Goal: Task Accomplishment & Management: Use online tool/utility

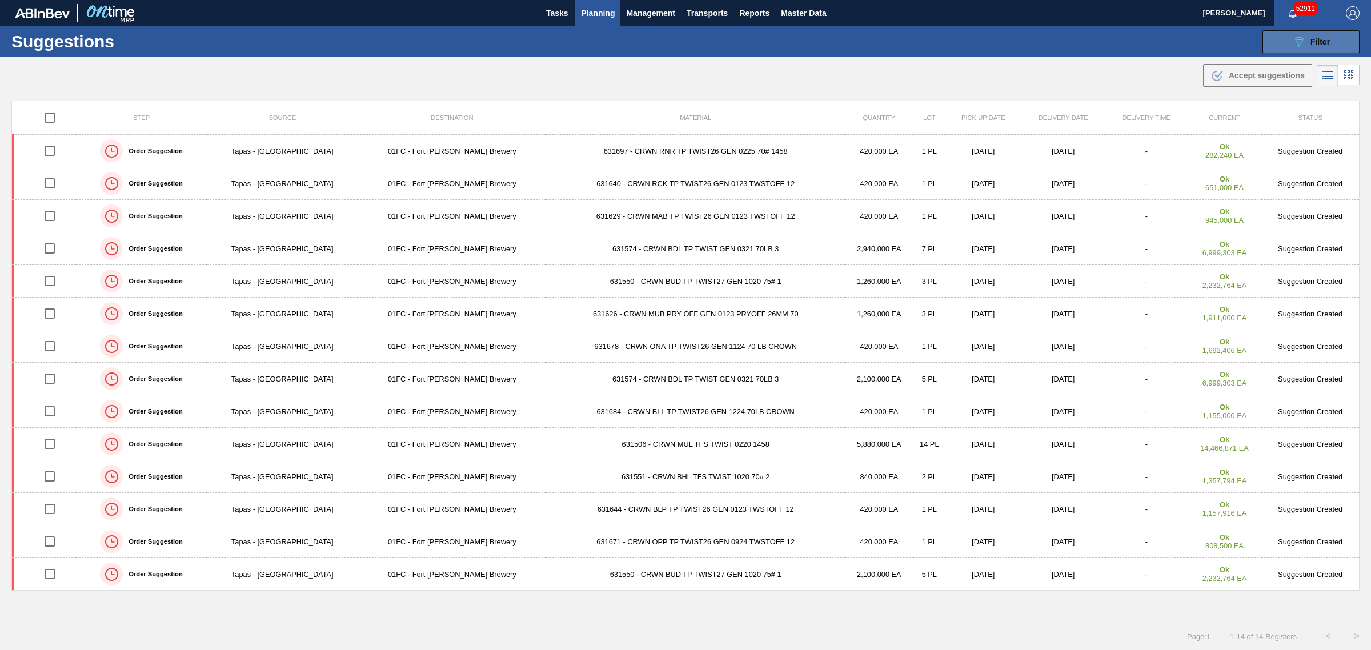
click at [1310, 43] on span "Filter" at bounding box center [1319, 41] width 19 height 9
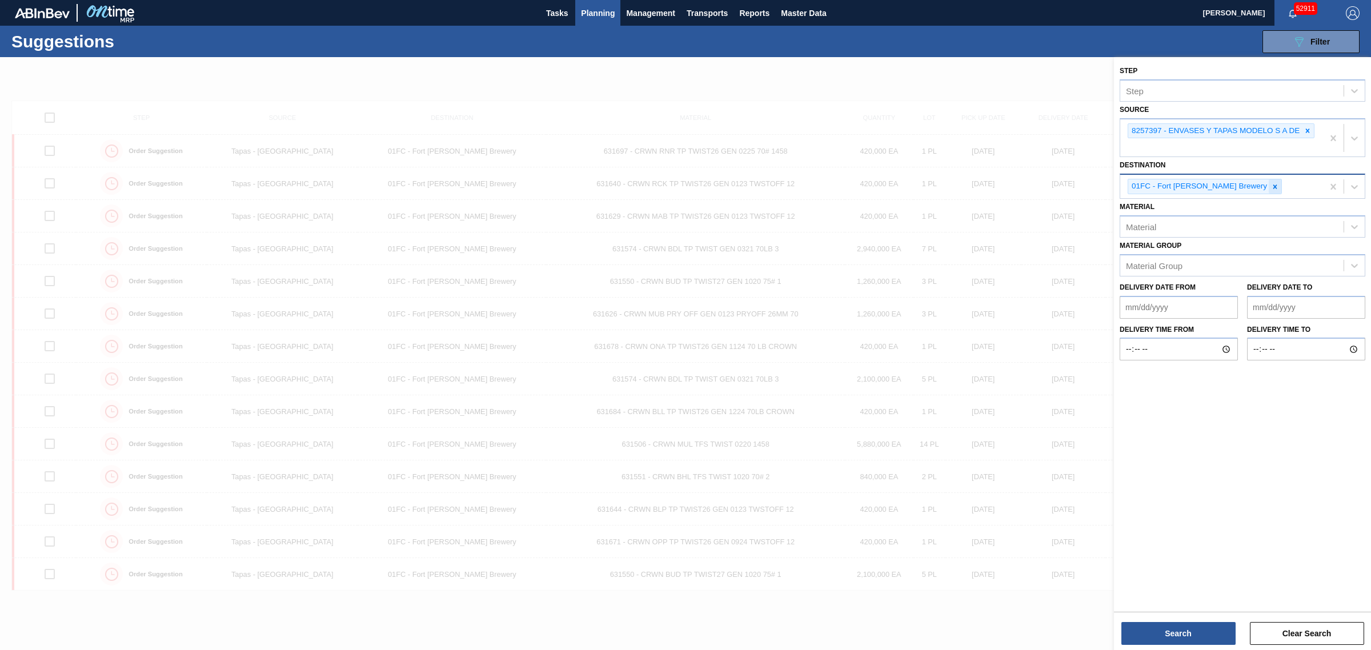
click at [1271, 187] on icon at bounding box center [1275, 187] width 8 height 8
type input "jack"
click at [1175, 629] on button "Search" at bounding box center [1178, 633] width 114 height 23
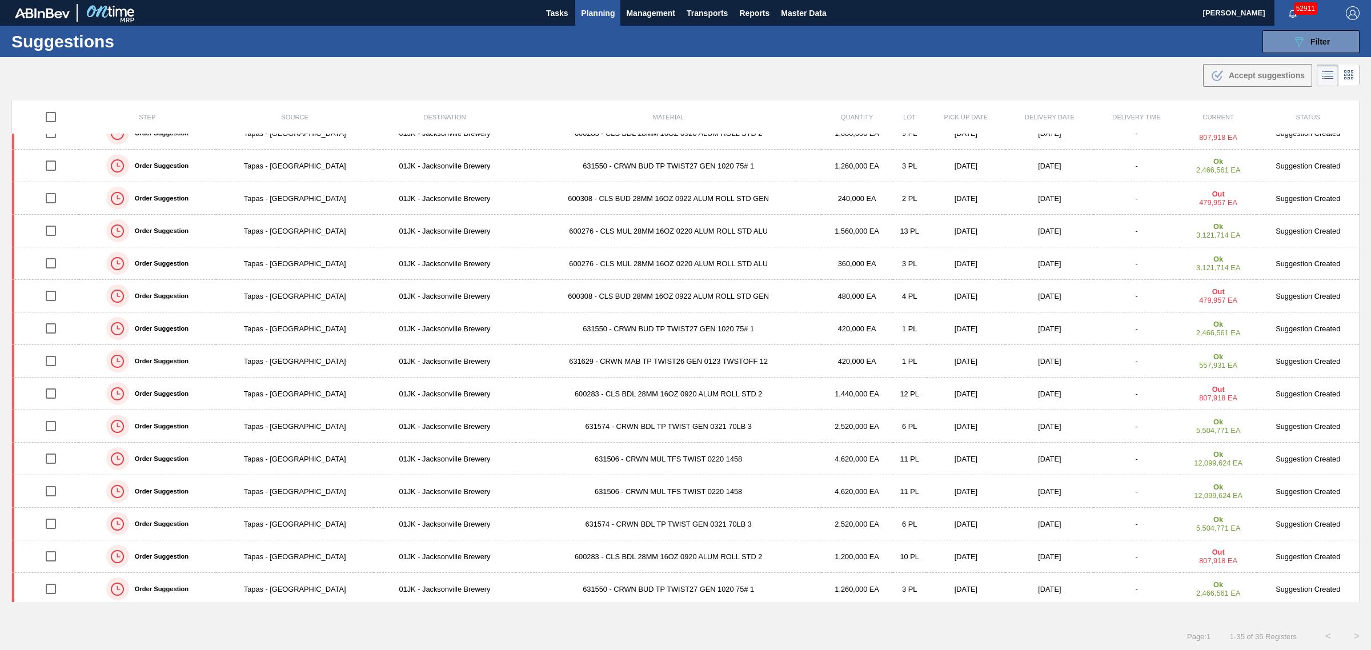
scroll to position [677, 0]
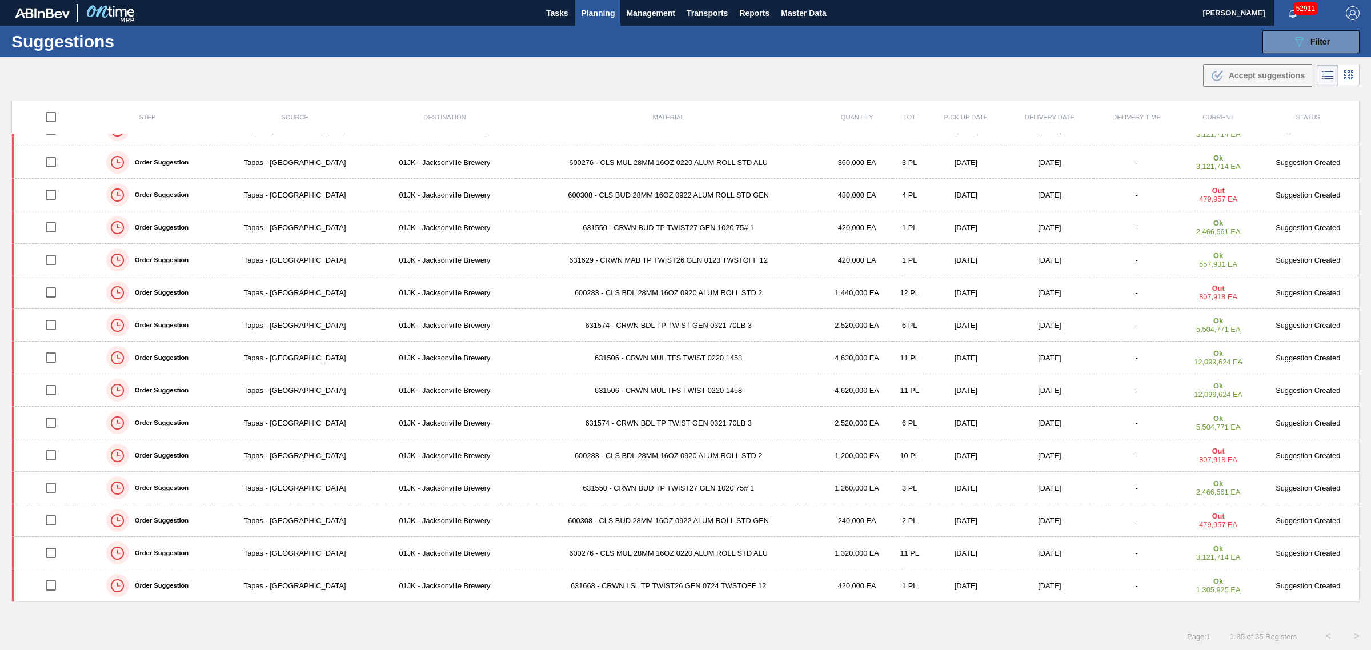
click at [591, 9] on span "Planning" at bounding box center [598, 13] width 34 height 14
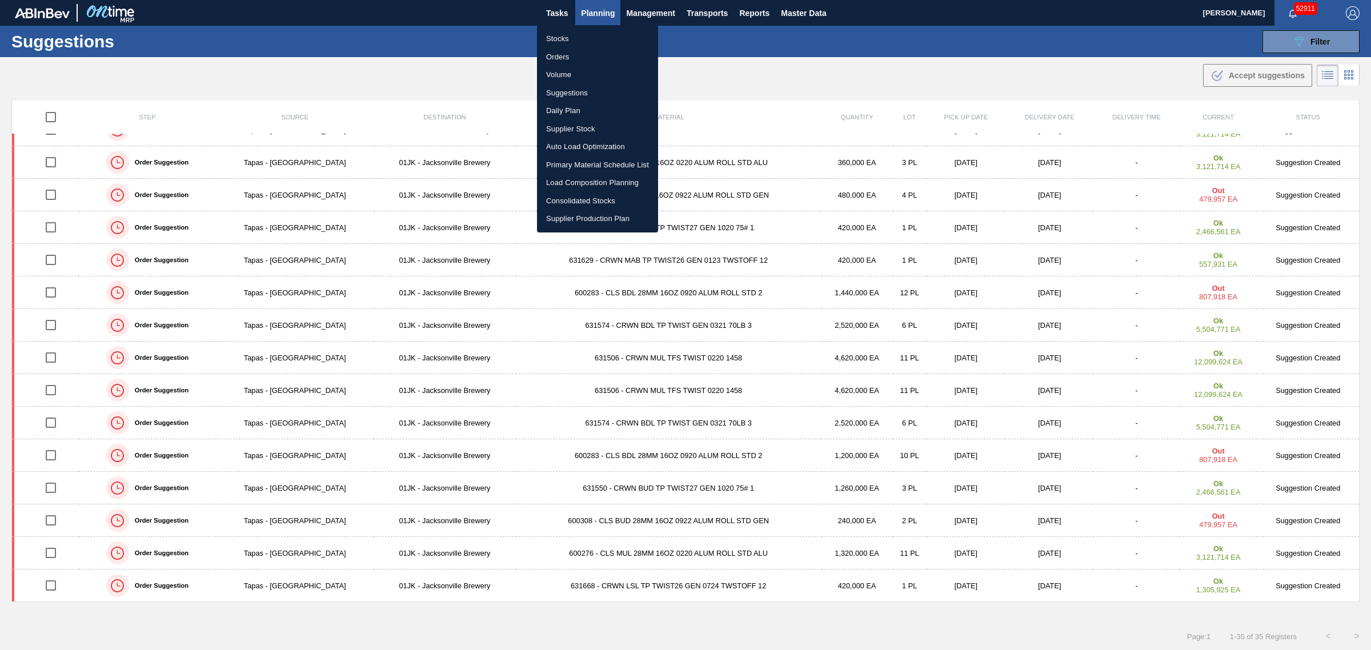
click at [514, 71] on div at bounding box center [685, 325] width 1371 height 650
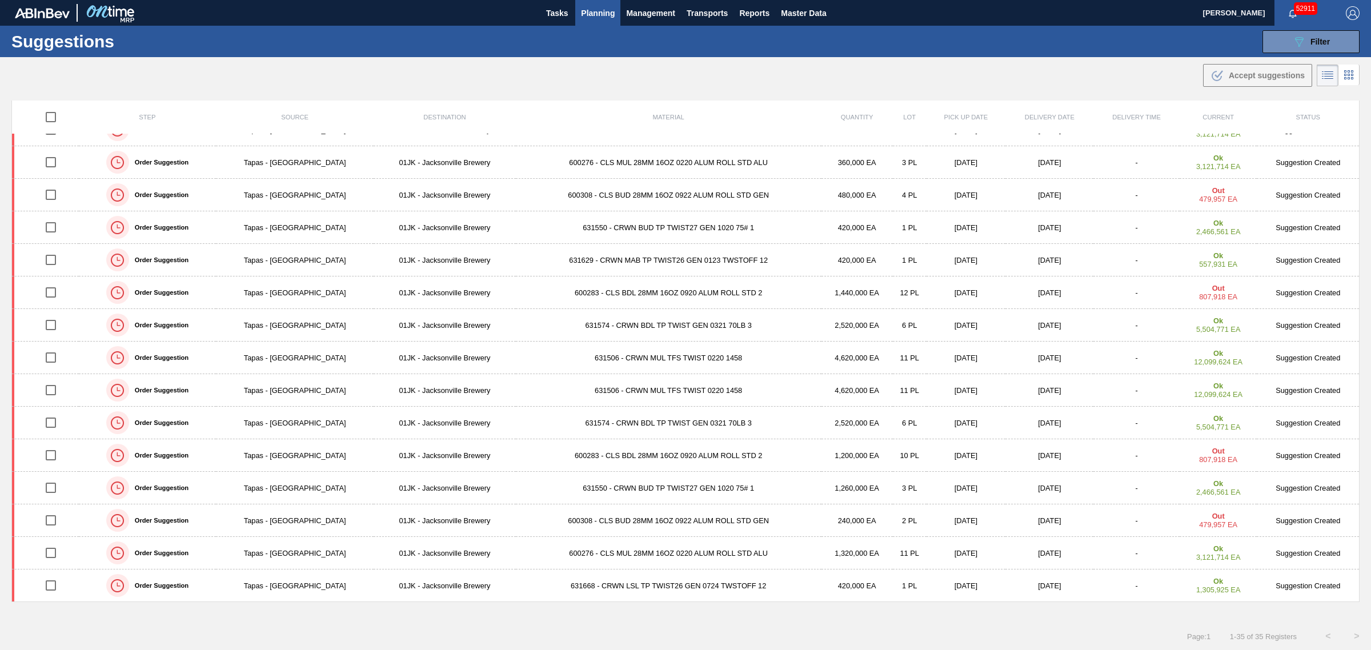
click at [592, 12] on span "Planning" at bounding box center [598, 13] width 34 height 14
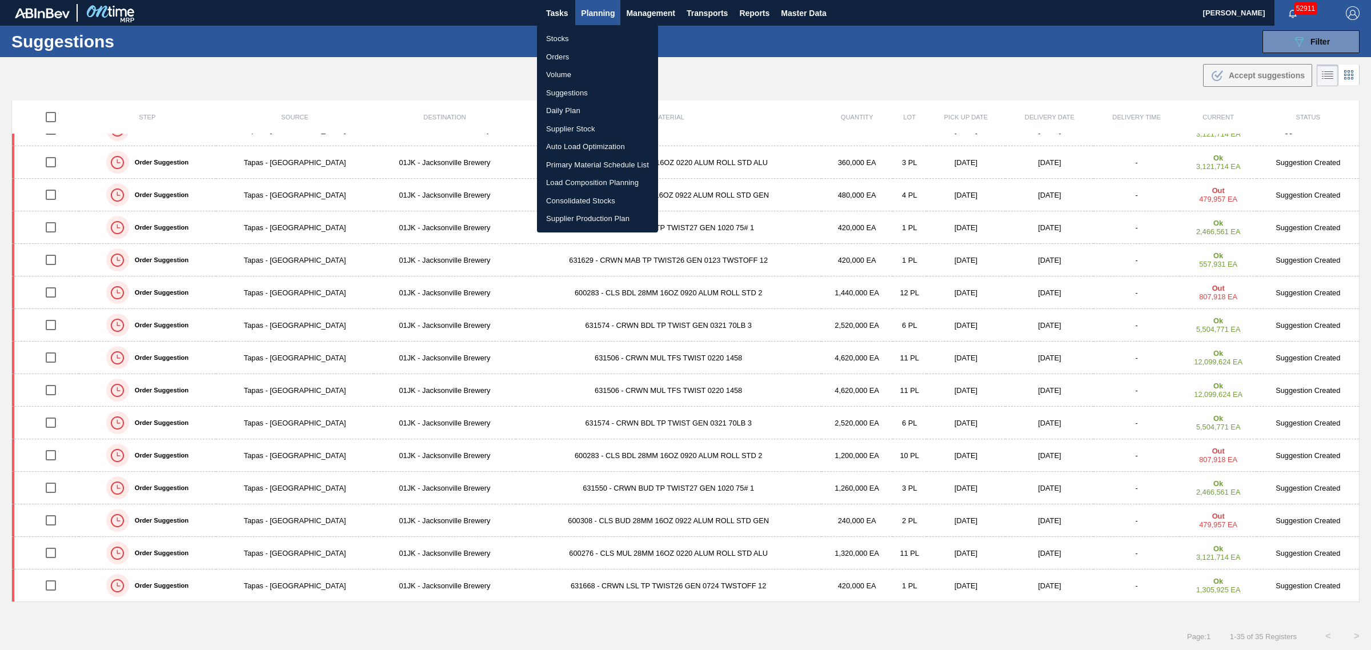
click at [565, 93] on li "Suggestions" at bounding box center [597, 93] width 121 height 18
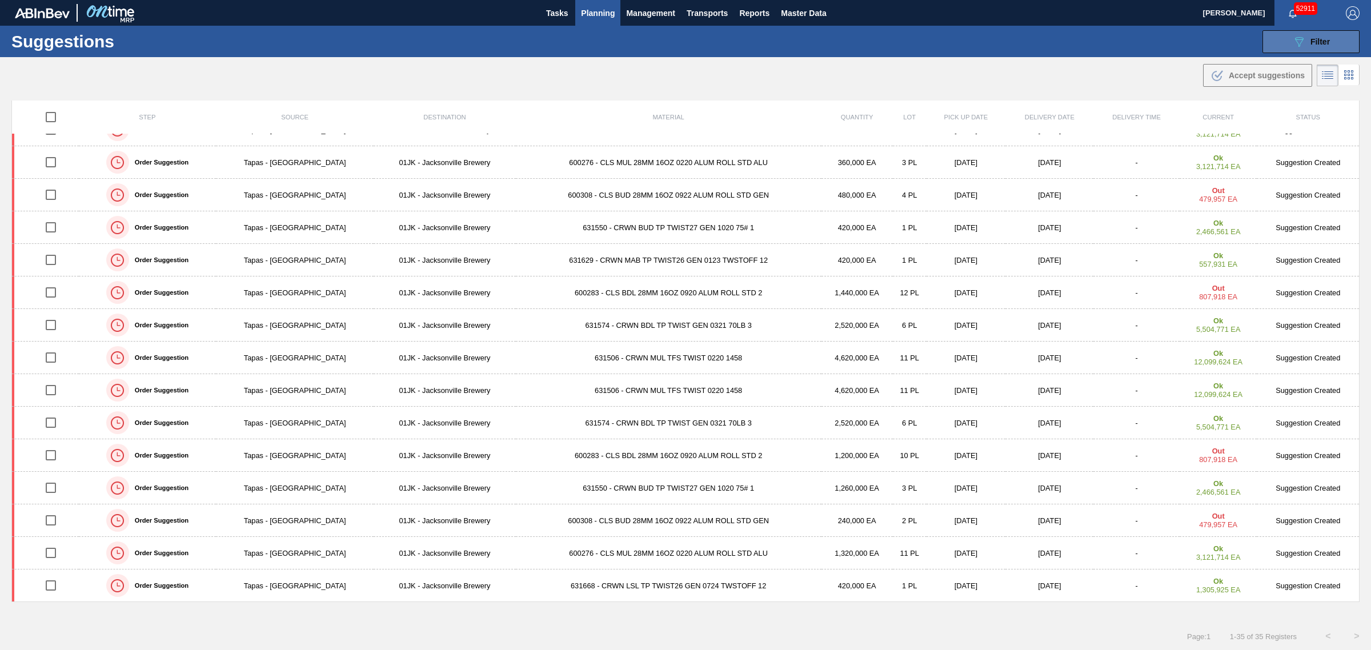
click at [1299, 46] on icon "089F7B8B-B2A5-4AFE-B5C0-19BA573D28AC" at bounding box center [1299, 42] width 14 height 14
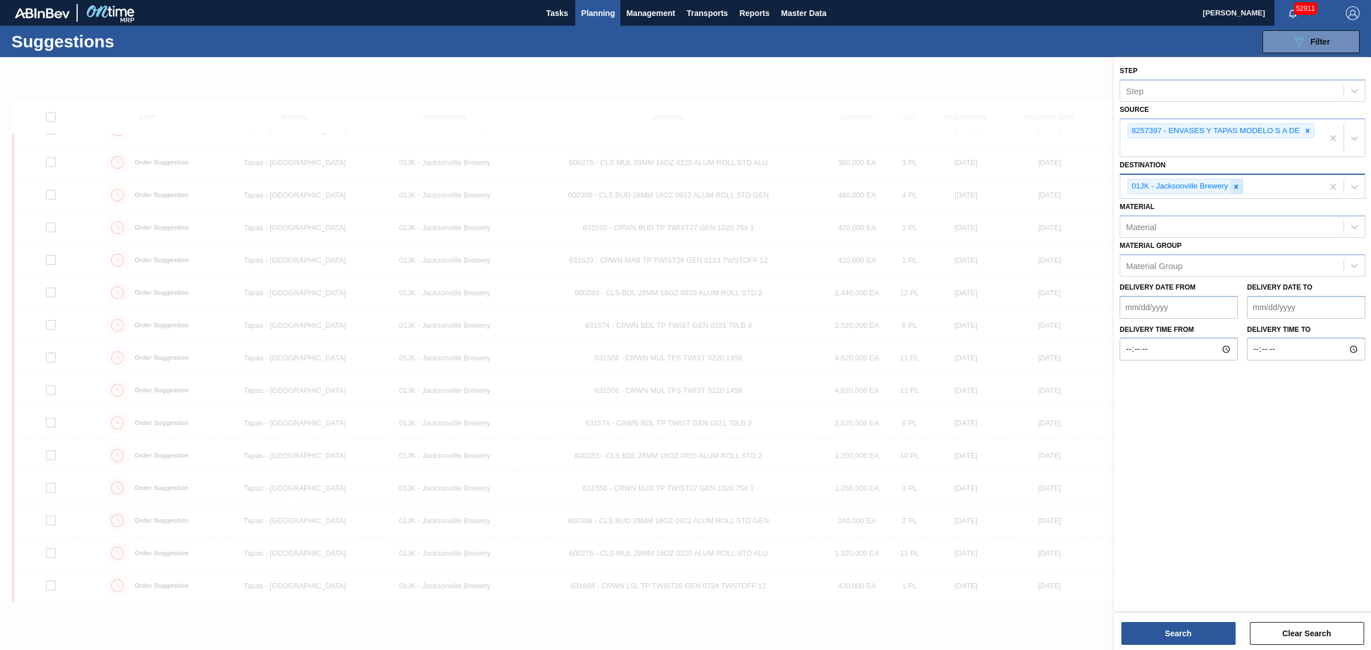
click at [1238, 186] on icon at bounding box center [1236, 187] width 8 height 8
click at [1238, 186] on div "01JK - Jacksonville Brewery" at bounding box center [1221, 186] width 203 height 23
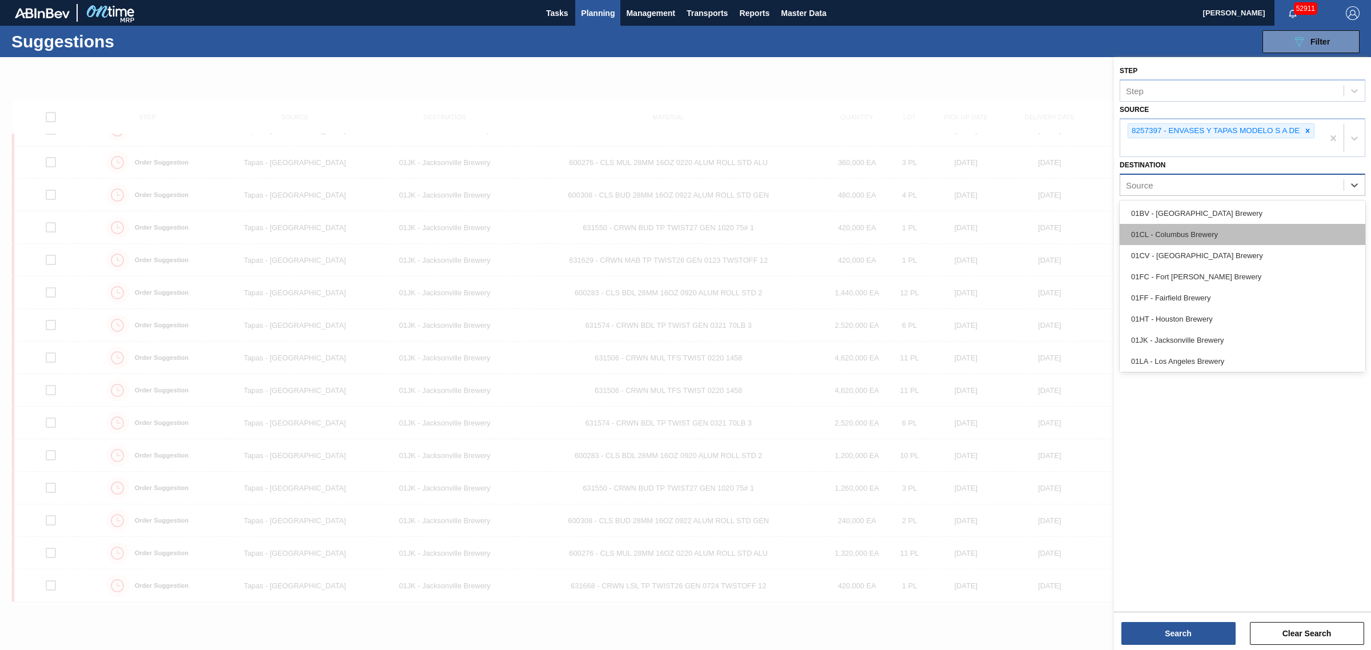
click at [1218, 234] on div "01CL - Columbus Brewery" at bounding box center [1242, 234] width 246 height 21
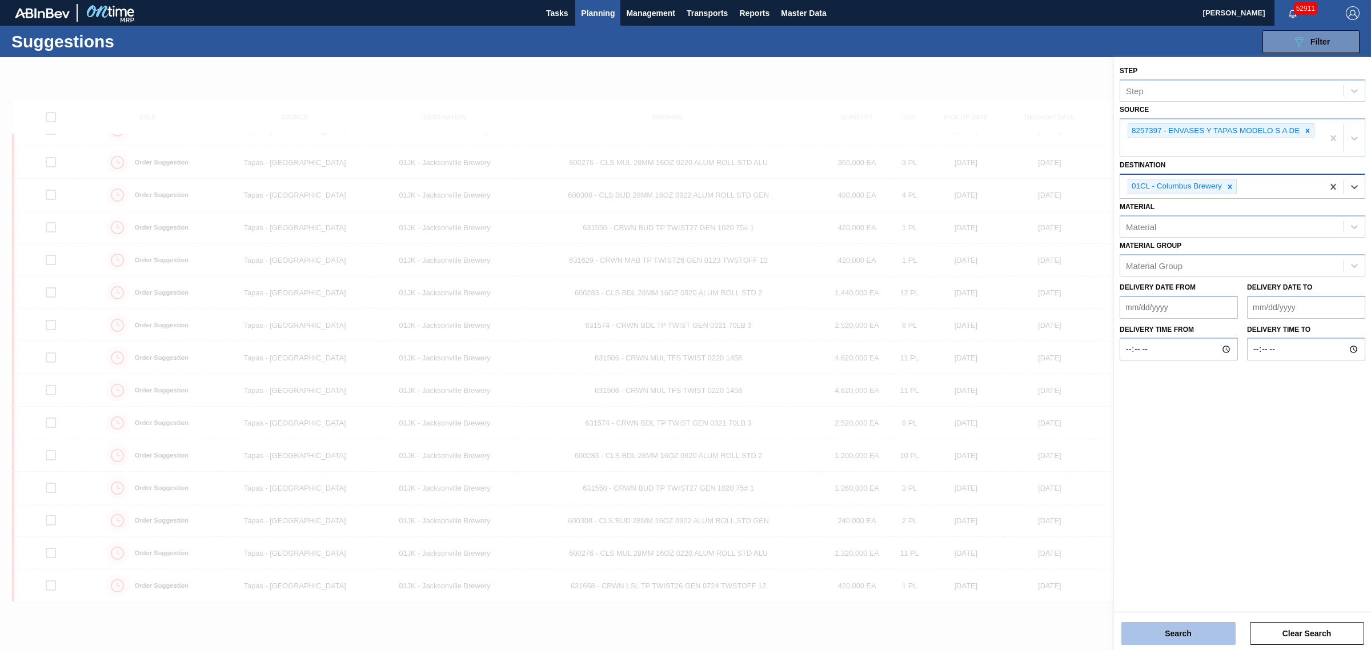
click at [1202, 632] on button "Search" at bounding box center [1178, 633] width 114 height 23
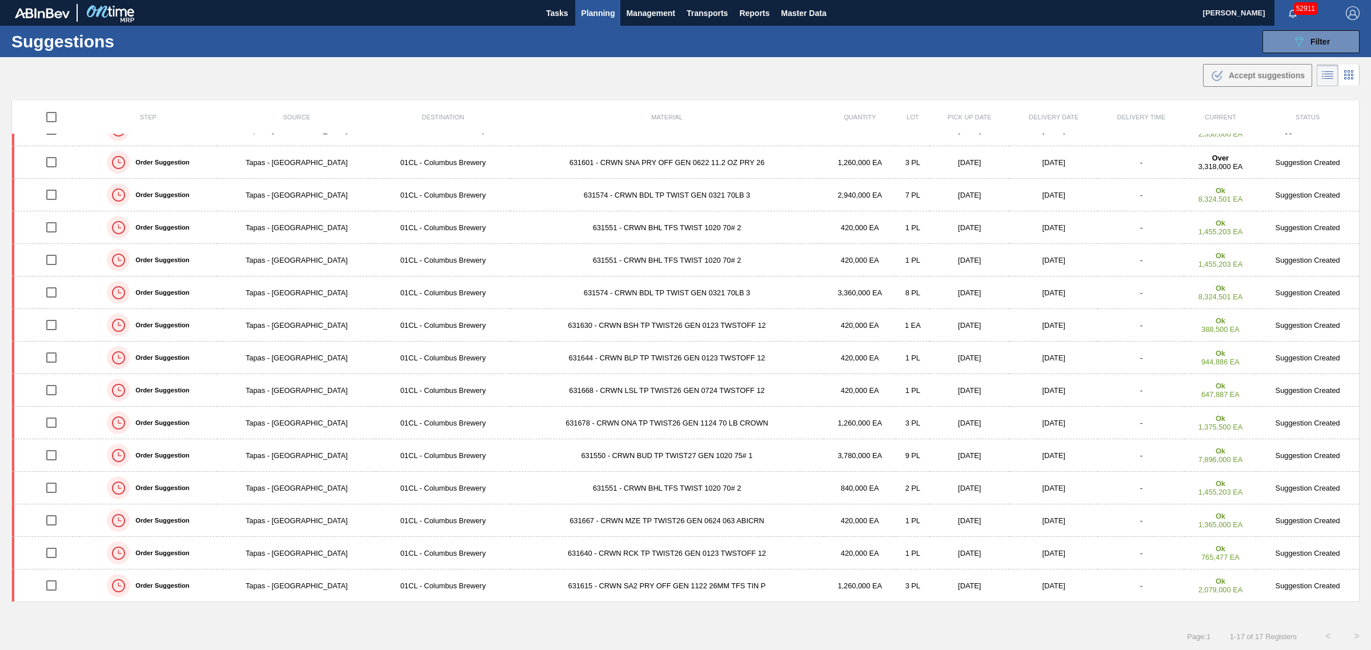
scroll to position [89, 0]
click at [1297, 51] on button "089F7B8B-B2A5-4AFE-B5C0-19BA573D28AC Filter" at bounding box center [1310, 41] width 97 height 23
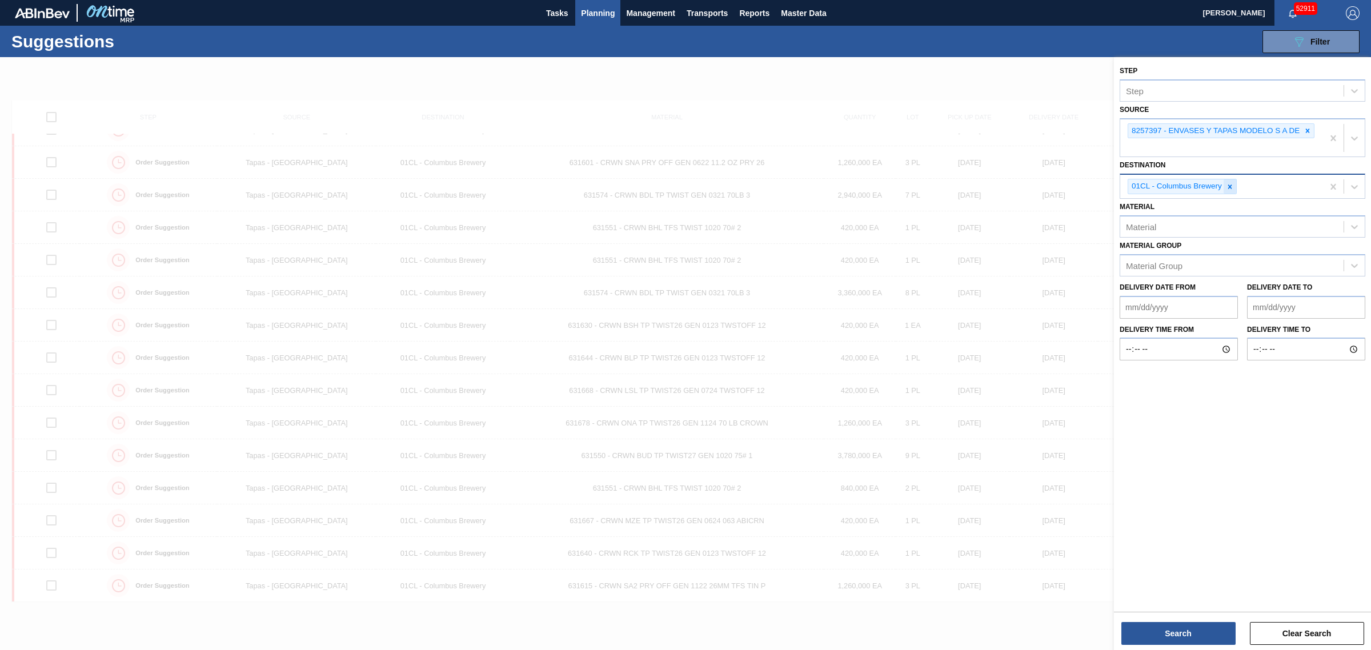
click at [1231, 191] on div at bounding box center [1229, 186] width 13 height 14
click at [1231, 191] on div "Source" at bounding box center [1231, 185] width 223 height 17
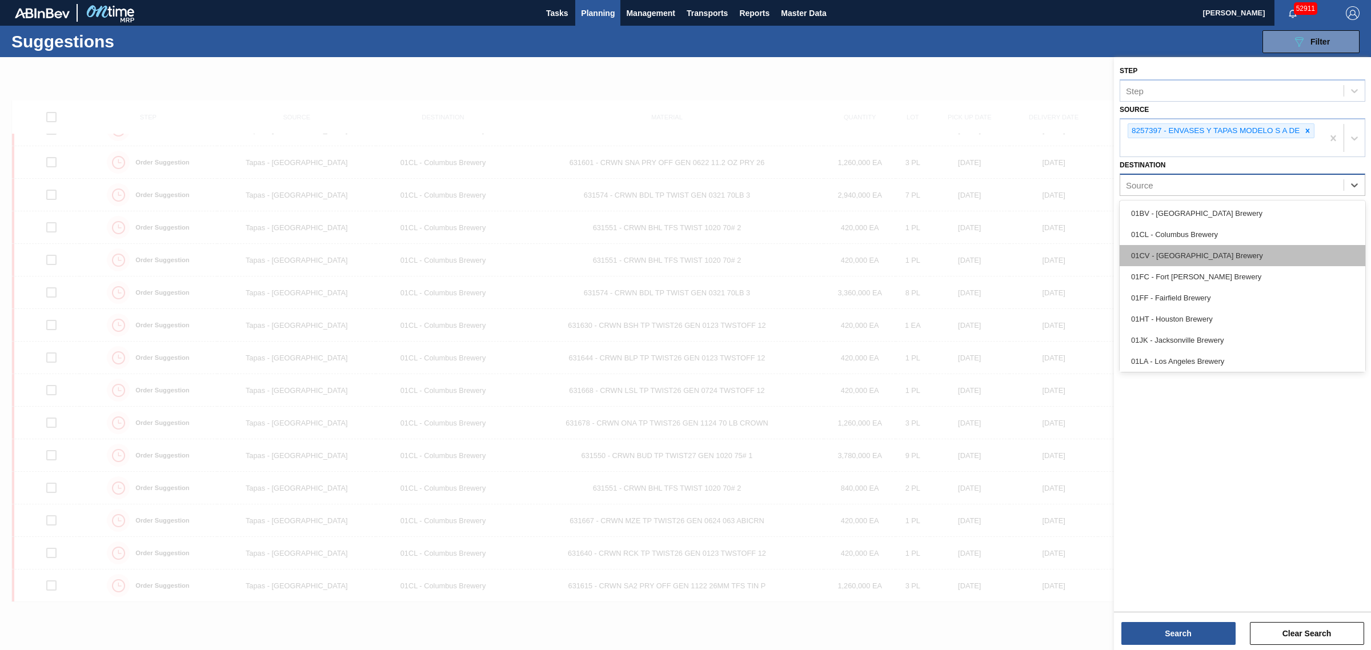
click at [1208, 257] on div "01CV - [GEOGRAPHIC_DATA] Brewery" at bounding box center [1242, 255] width 246 height 21
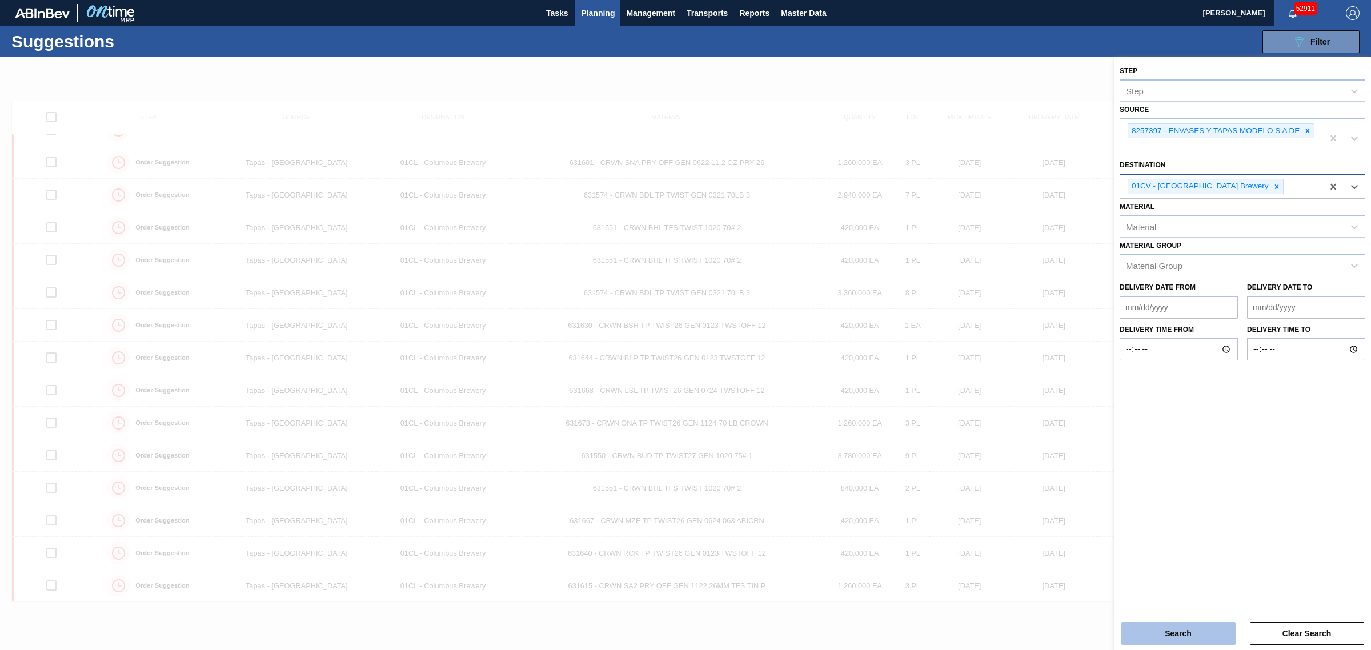
click at [1177, 629] on button "Search" at bounding box center [1178, 633] width 114 height 23
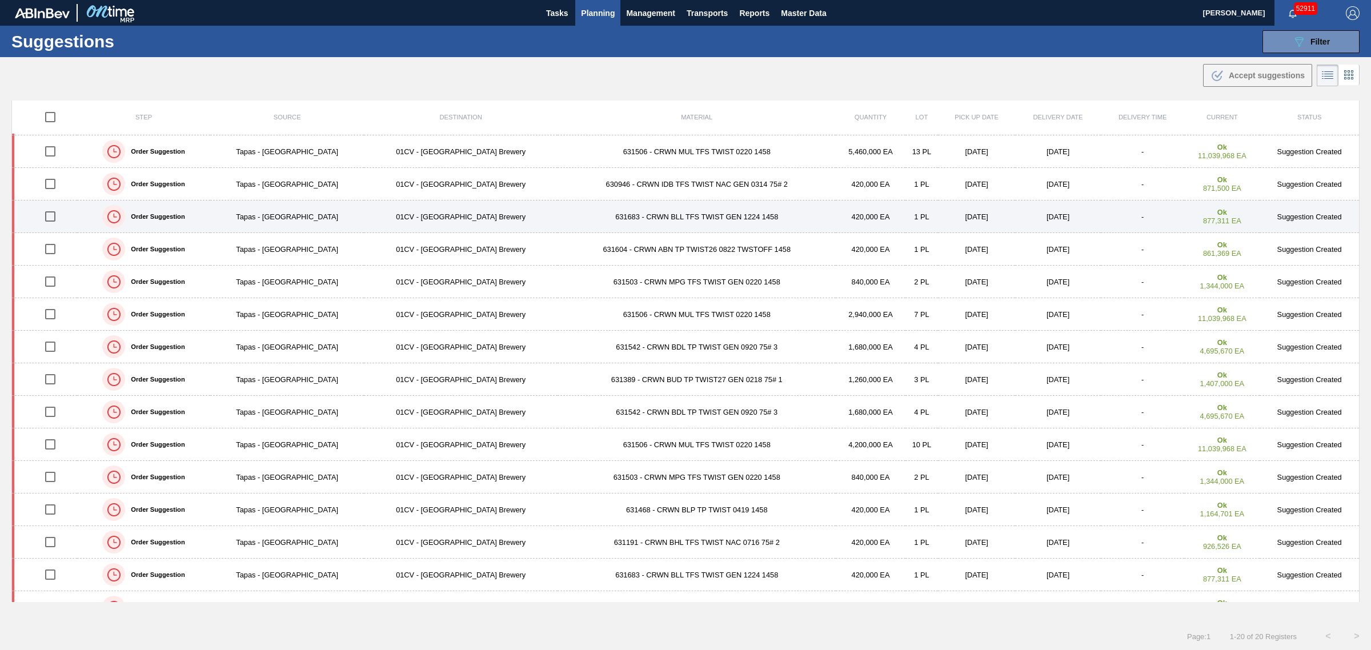
scroll to position [0, 0]
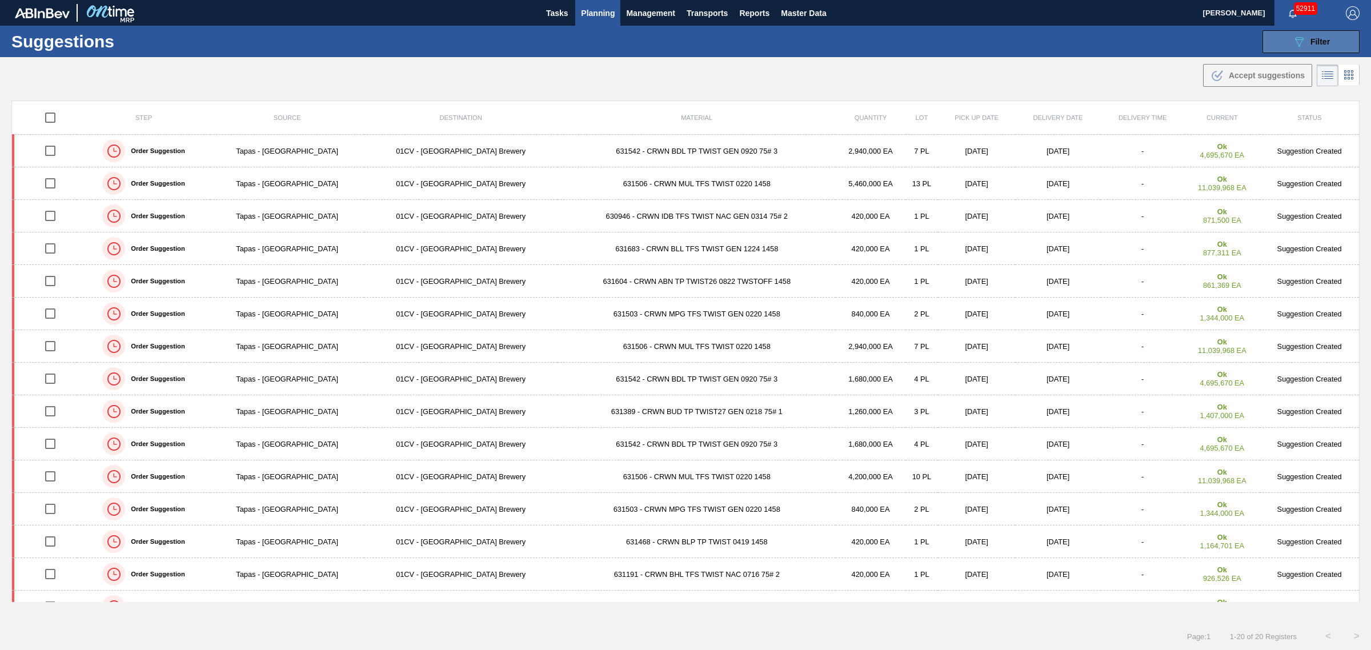
click at [1293, 33] on button "089F7B8B-B2A5-4AFE-B5C0-19BA573D28AC Filter" at bounding box center [1310, 41] width 97 height 23
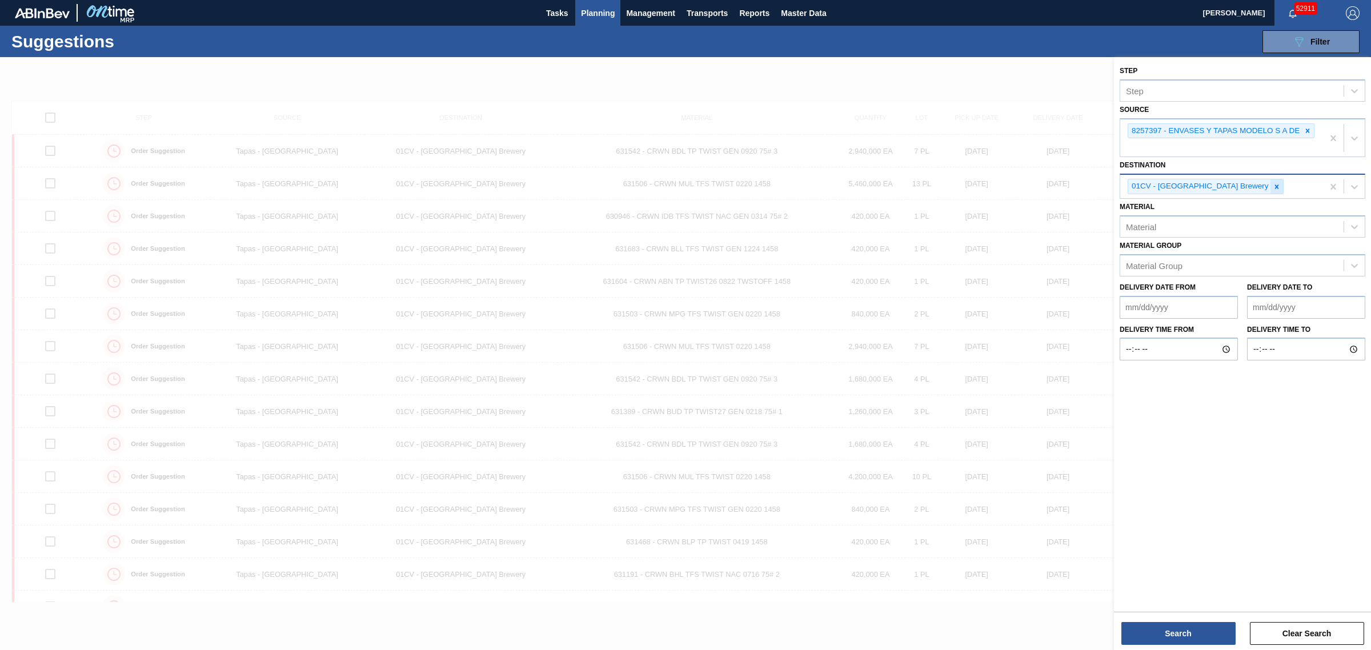
click at [1270, 190] on div at bounding box center [1276, 186] width 13 height 14
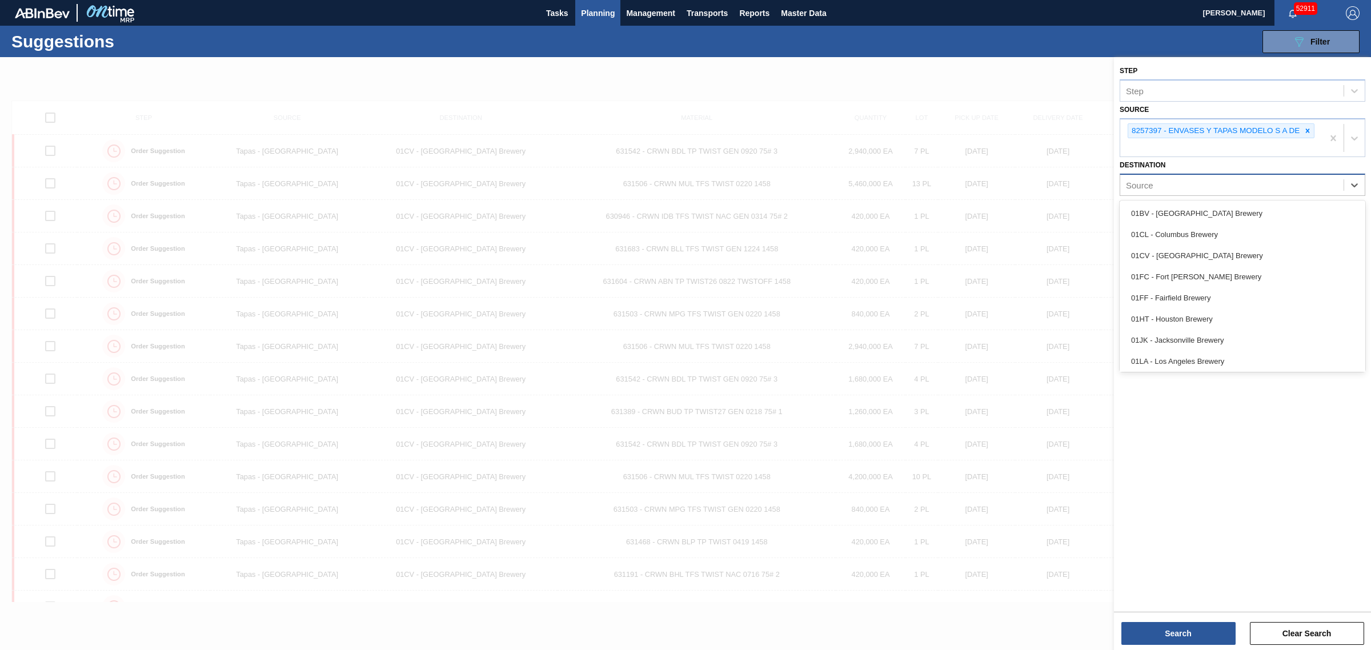
click at [1229, 187] on div "Source" at bounding box center [1231, 185] width 223 height 17
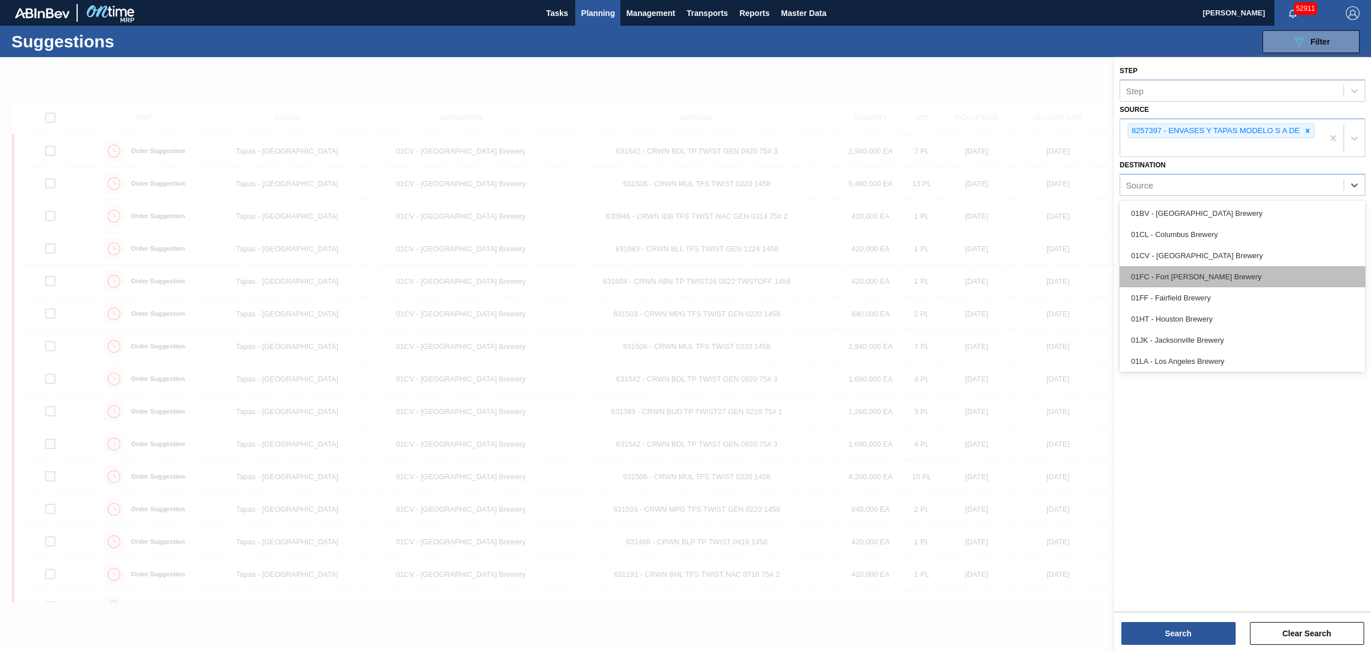
click at [1203, 284] on div "01FC - Fort [PERSON_NAME] Brewery" at bounding box center [1242, 276] width 246 height 21
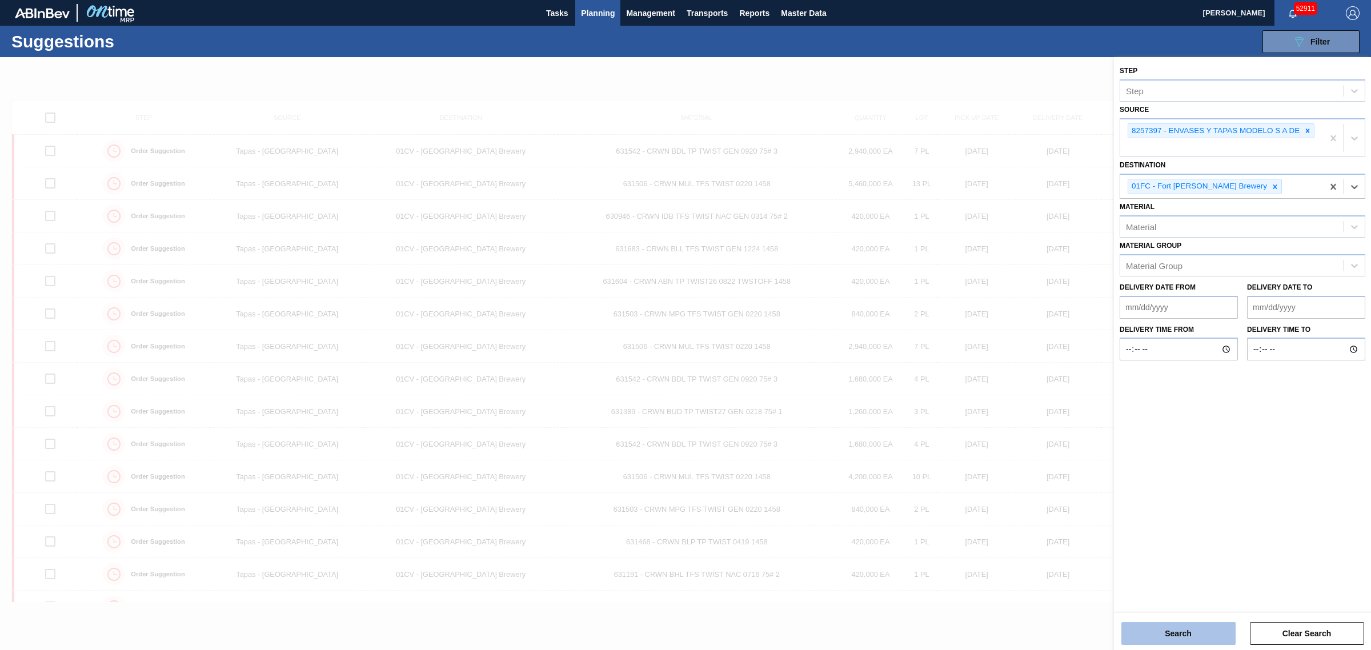
click at [1175, 641] on button "Search" at bounding box center [1178, 633] width 114 height 23
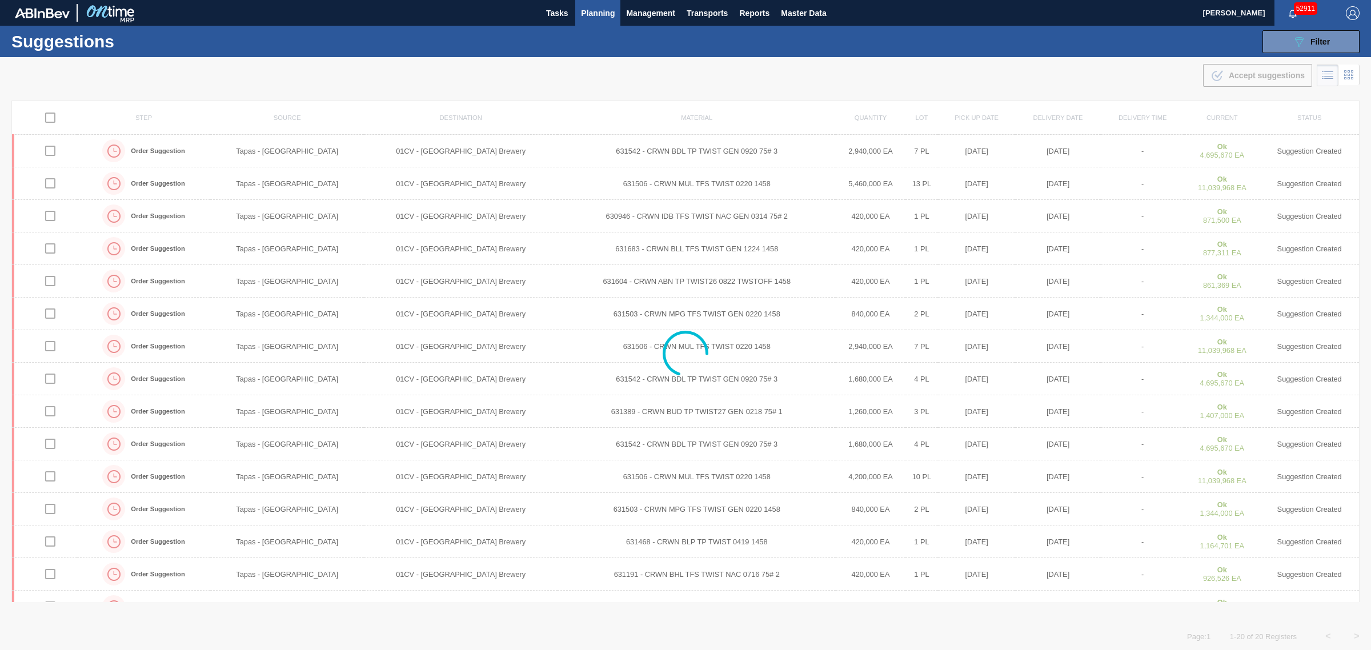
click at [577, 18] on button "Planning" at bounding box center [597, 13] width 45 height 26
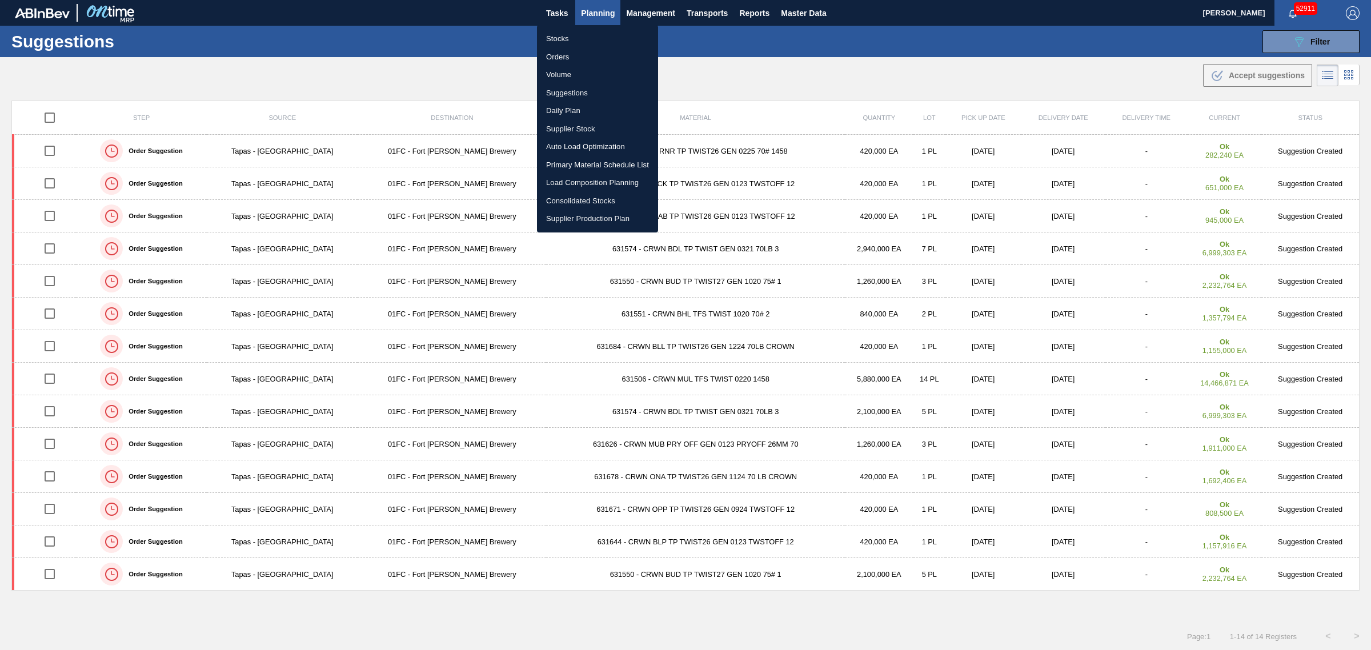
click at [772, 62] on div at bounding box center [685, 325] width 1371 height 650
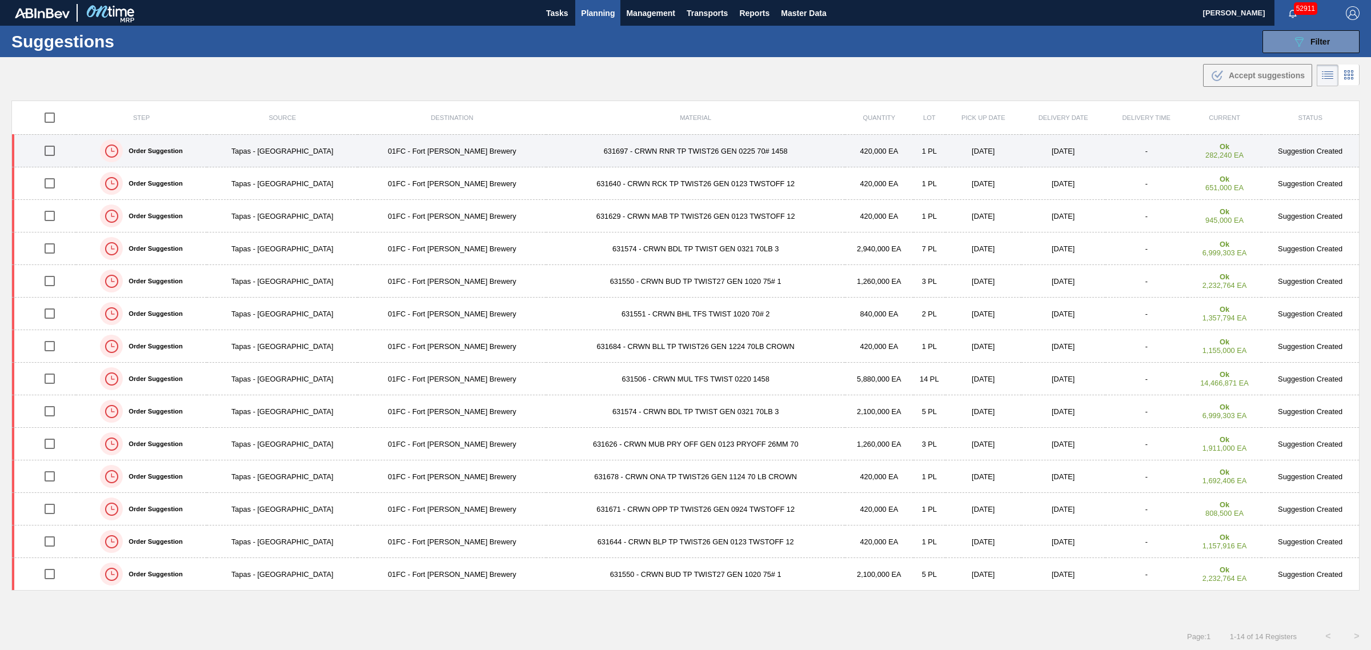
drag, startPoint x: 53, startPoint y: 155, endPoint x: 84, endPoint y: 142, distance: 34.0
click at [53, 155] on input "checkbox" at bounding box center [50, 151] width 24 height 24
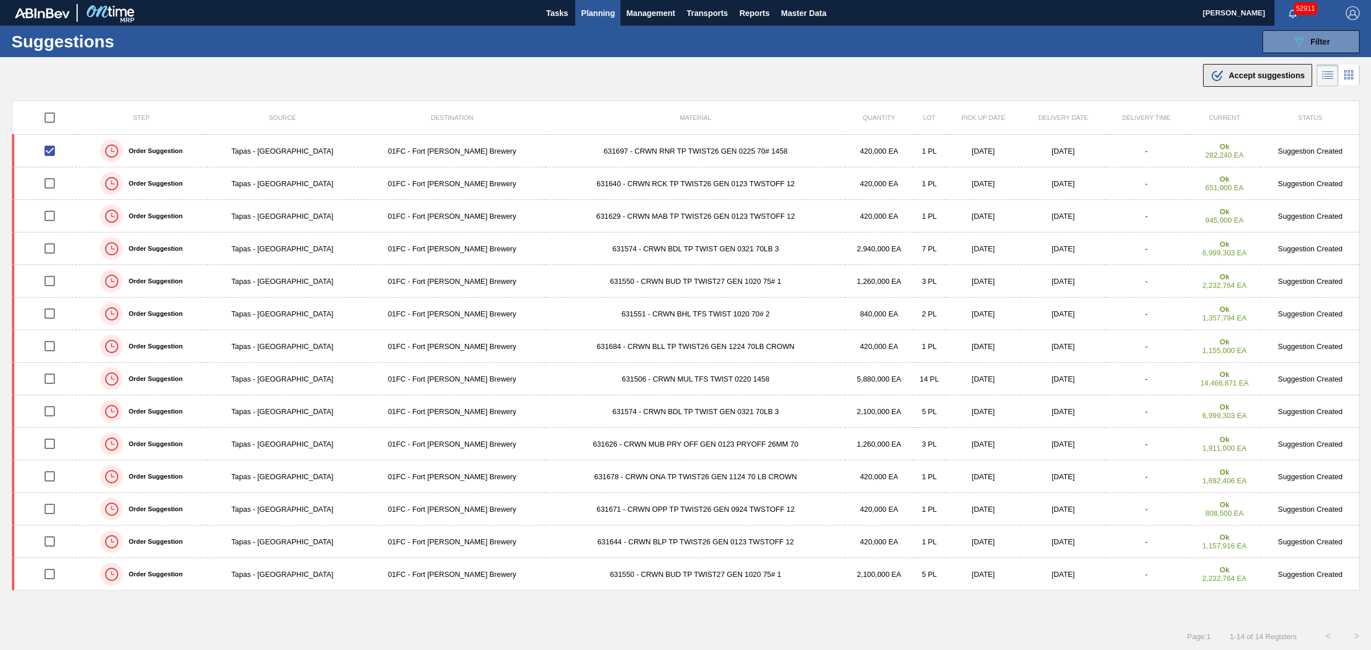
click at [1242, 75] on span "Accept suggestions" at bounding box center [1267, 75] width 76 height 9
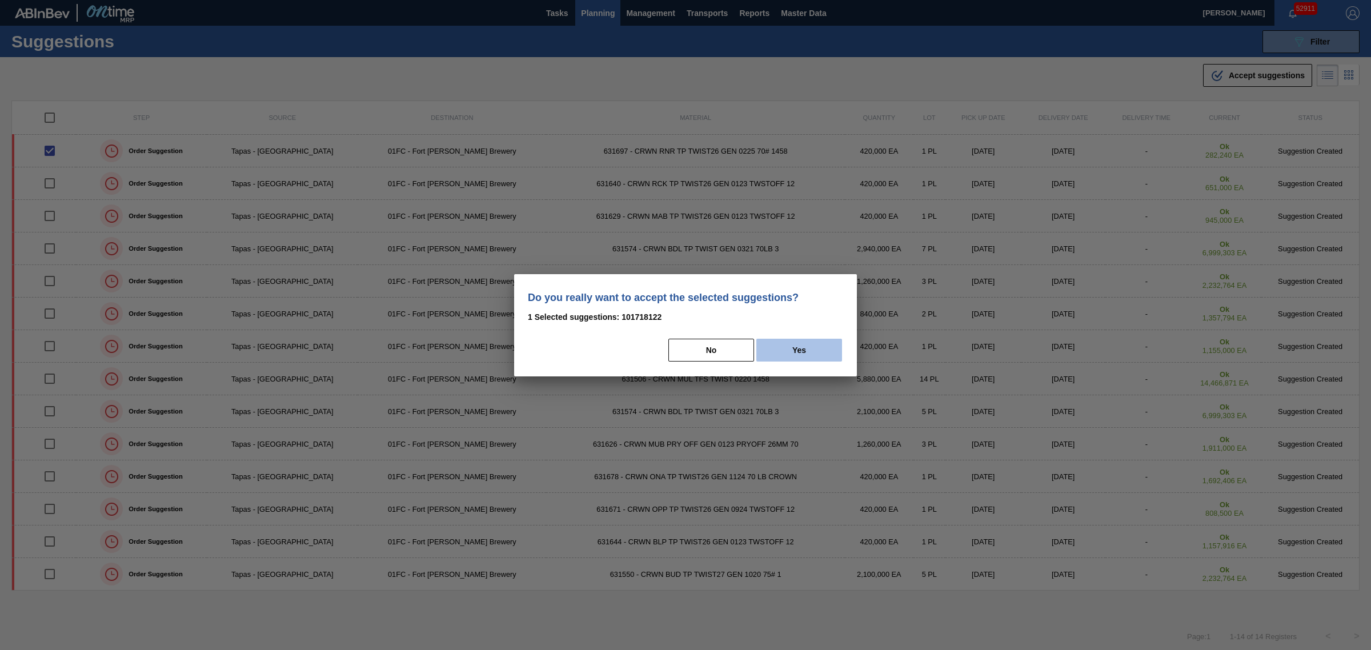
click at [782, 355] on button "Yes" at bounding box center [799, 350] width 86 height 23
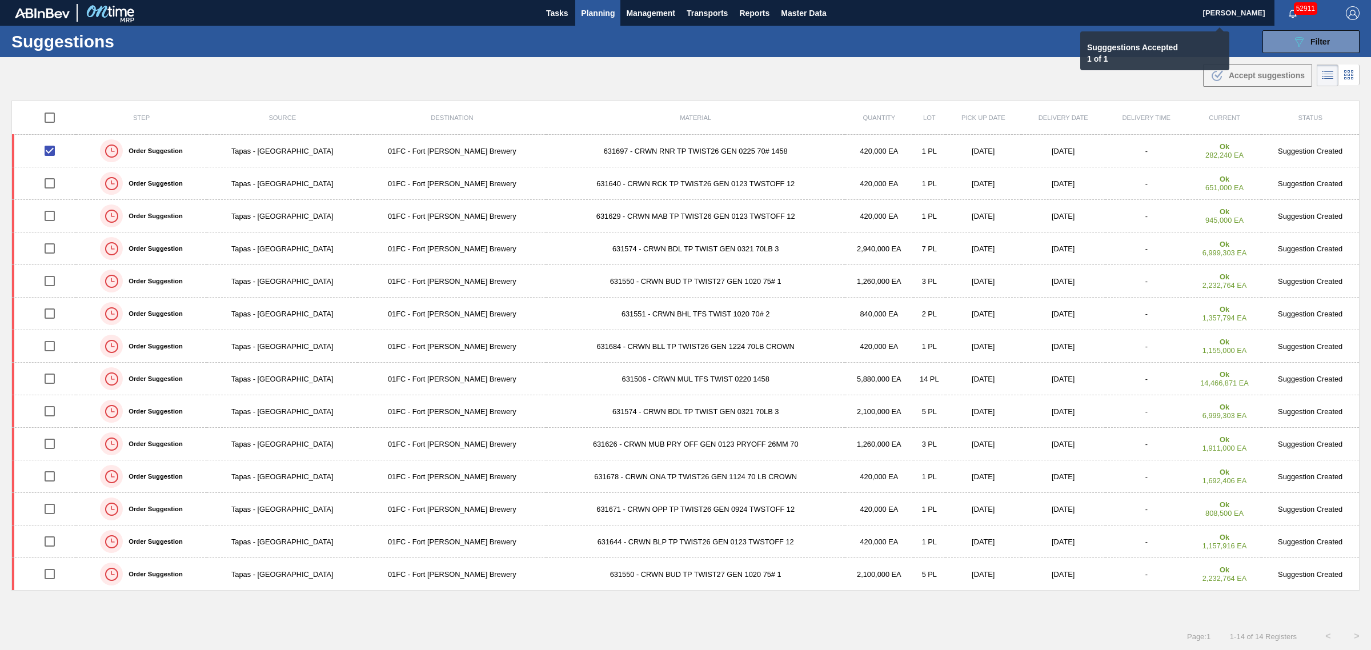
checkbox input "false"
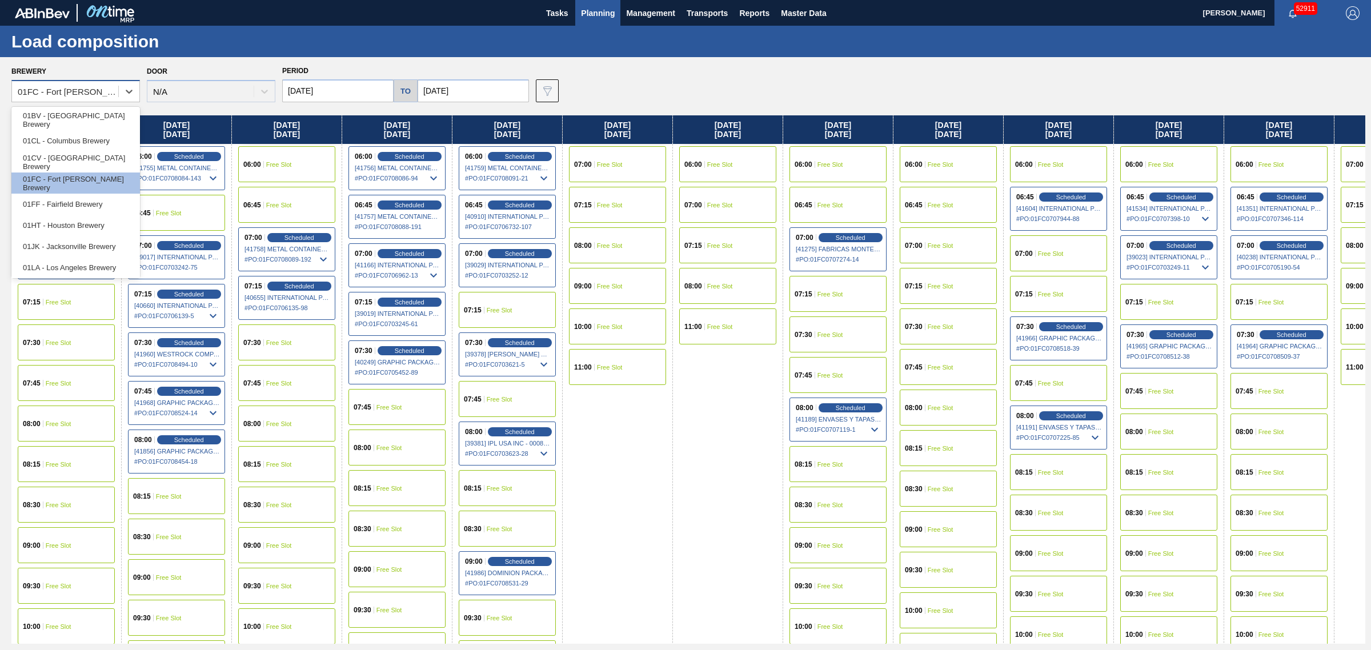
click at [84, 91] on div "01FC - Fort [PERSON_NAME] Brewery" at bounding box center [69, 92] width 102 height 10
click at [66, 249] on div "01JK - Jacksonville Brewery" at bounding box center [75, 246] width 129 height 21
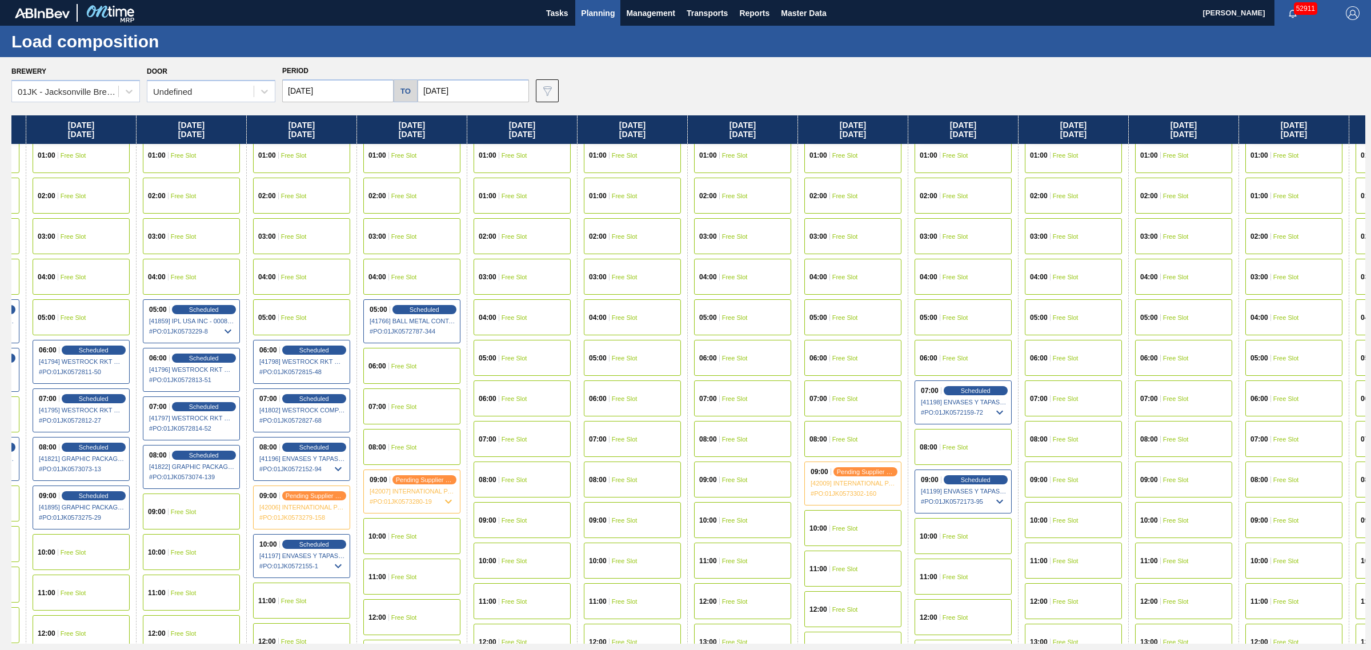
scroll to position [10, 95]
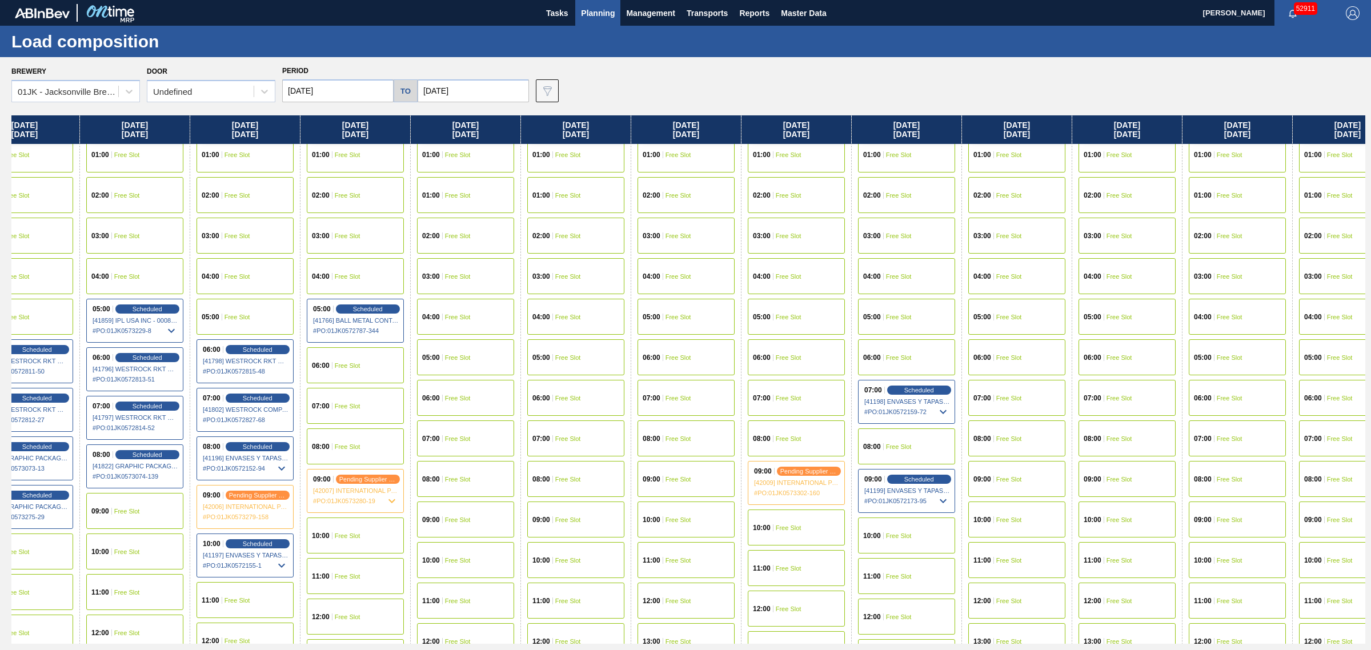
drag, startPoint x: 690, startPoint y: 358, endPoint x: 705, endPoint y: 359, distance: 15.4
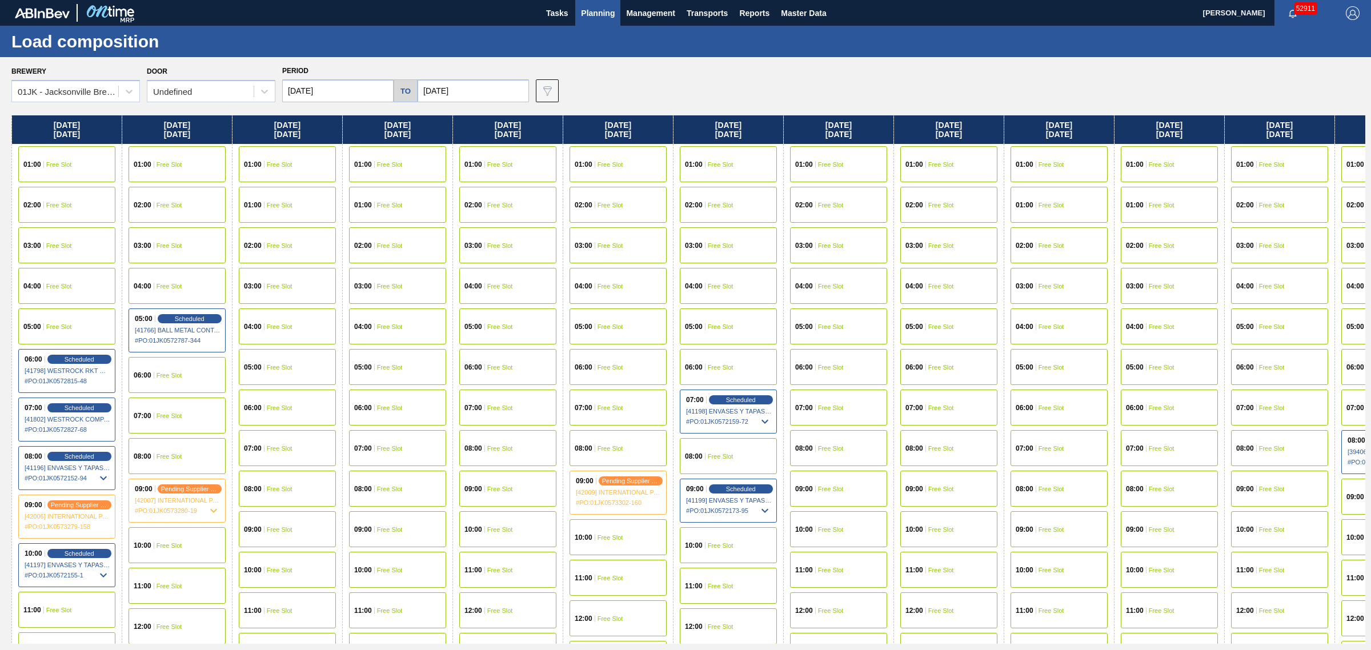
scroll to position [0, 422]
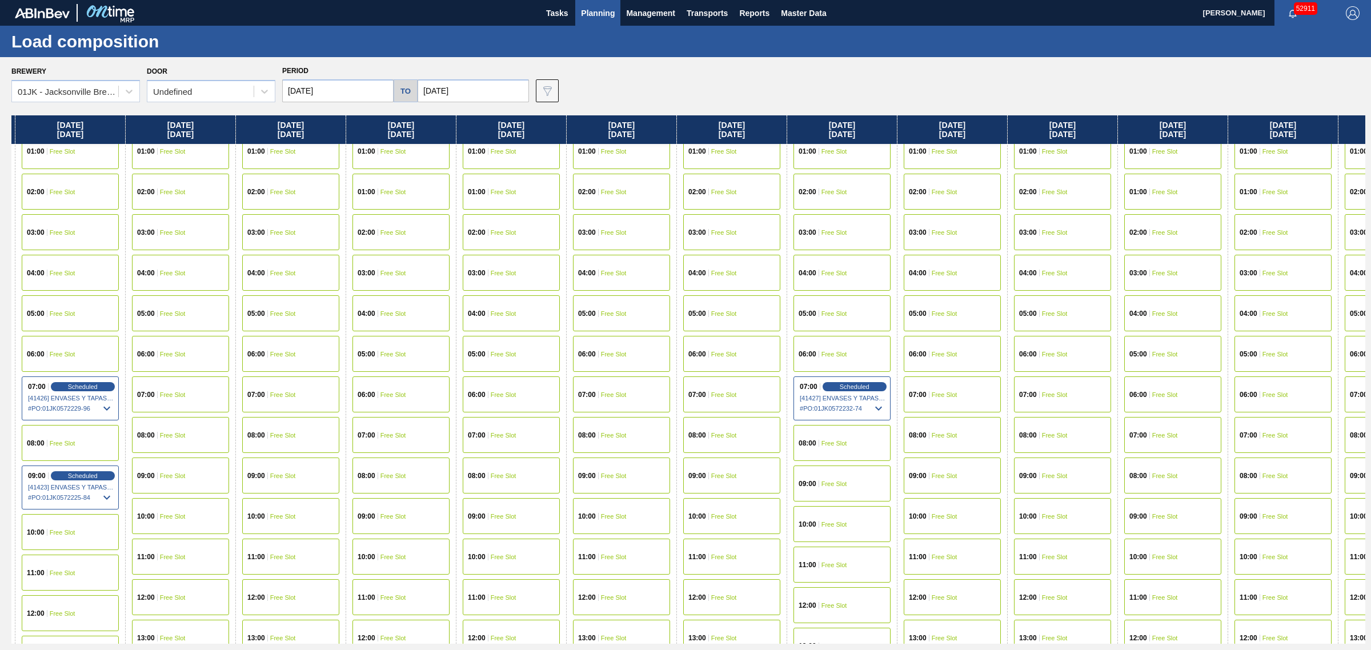
drag, startPoint x: 736, startPoint y: 250, endPoint x: 876, endPoint y: 267, distance: 141.0
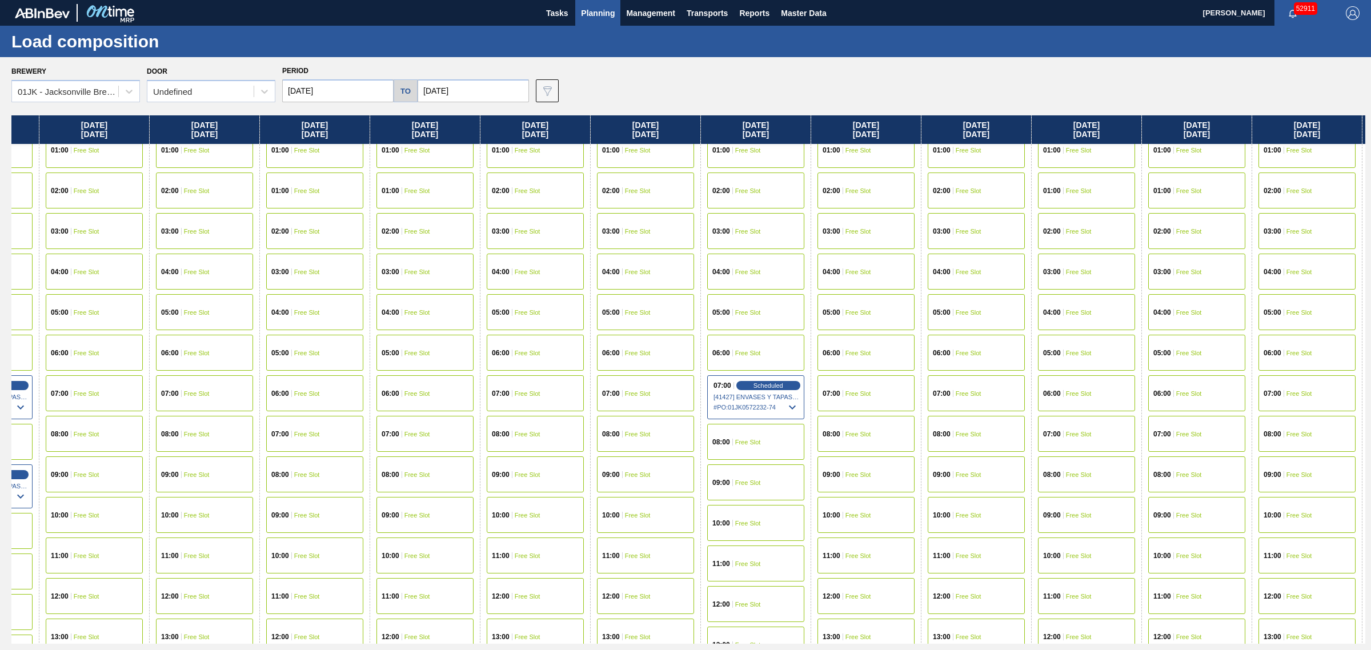
drag, startPoint x: 712, startPoint y: 309, endPoint x: 752, endPoint y: 303, distance: 41.0
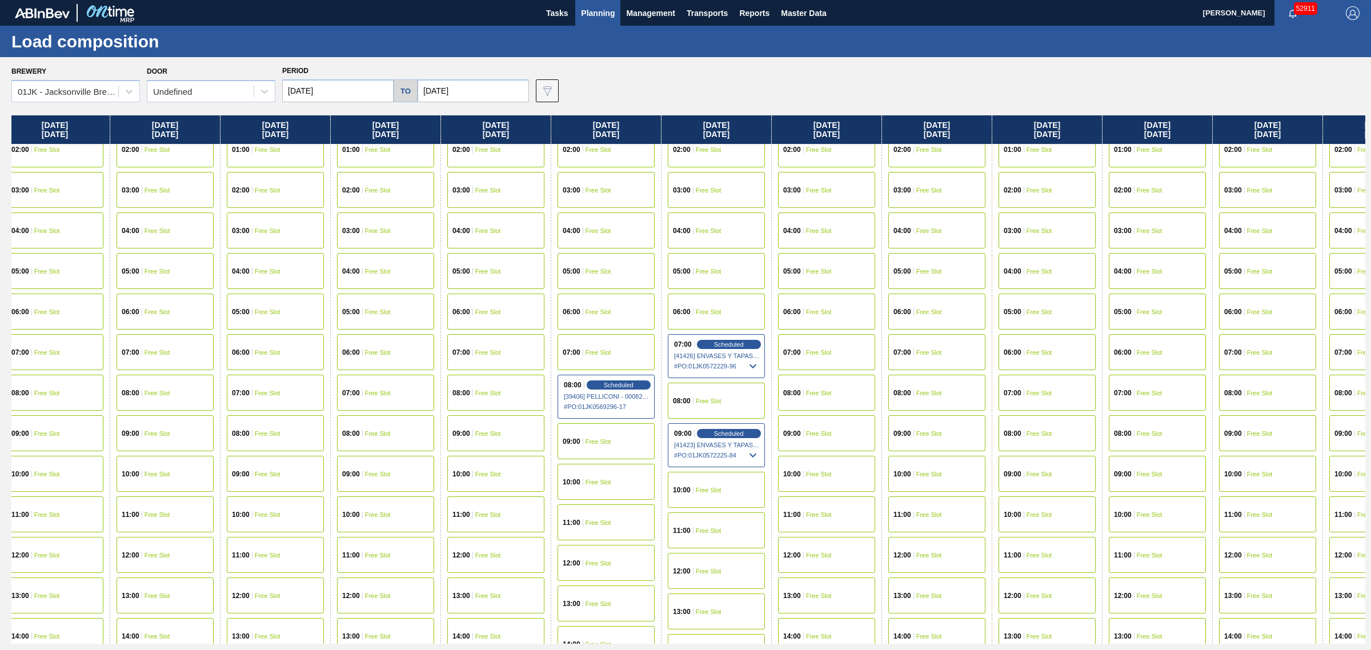
scroll to position [2, 1448]
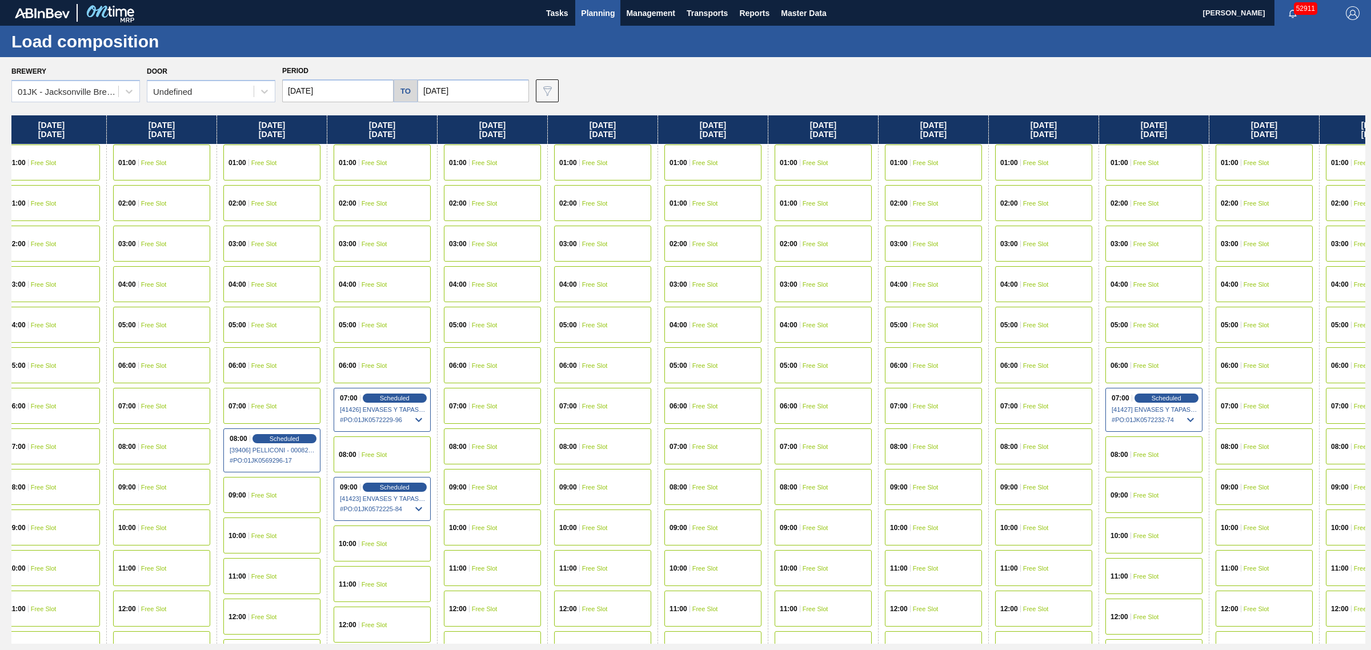
drag, startPoint x: 753, startPoint y: 328, endPoint x: 861, endPoint y: 282, distance: 118.2
drag, startPoint x: 821, startPoint y: 96, endPoint x: 841, endPoint y: 96, distance: 20.6
drag, startPoint x: 866, startPoint y: 87, endPoint x: 894, endPoint y: 83, distance: 28.4
click at [925, 411] on div "07:00 Free Slot" at bounding box center [933, 408] width 97 height 36
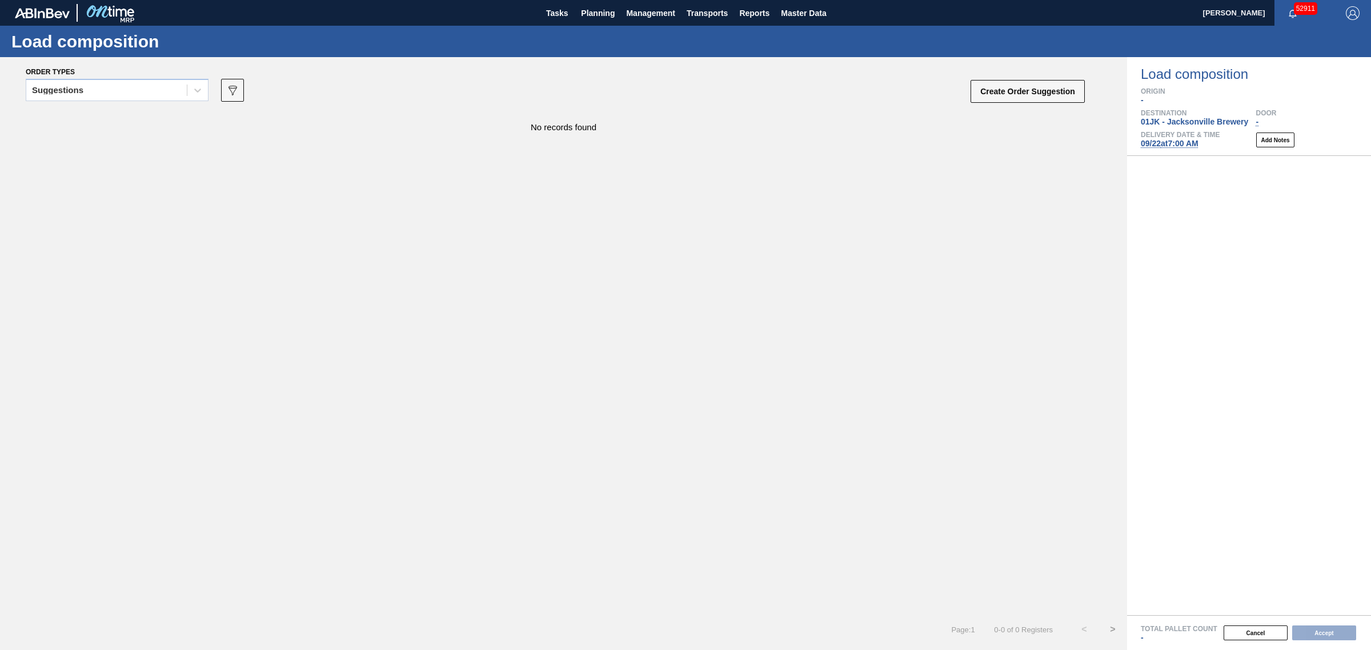
drag, startPoint x: 145, startPoint y: 101, endPoint x: 110, endPoint y: 131, distance: 45.7
click at [145, 101] on div "Suggestions" at bounding box center [117, 94] width 183 height 30
click at [107, 98] on div "Suggestions" at bounding box center [106, 90] width 160 height 17
click at [110, 120] on div "Awaiting load composition" at bounding box center [117, 118] width 183 height 21
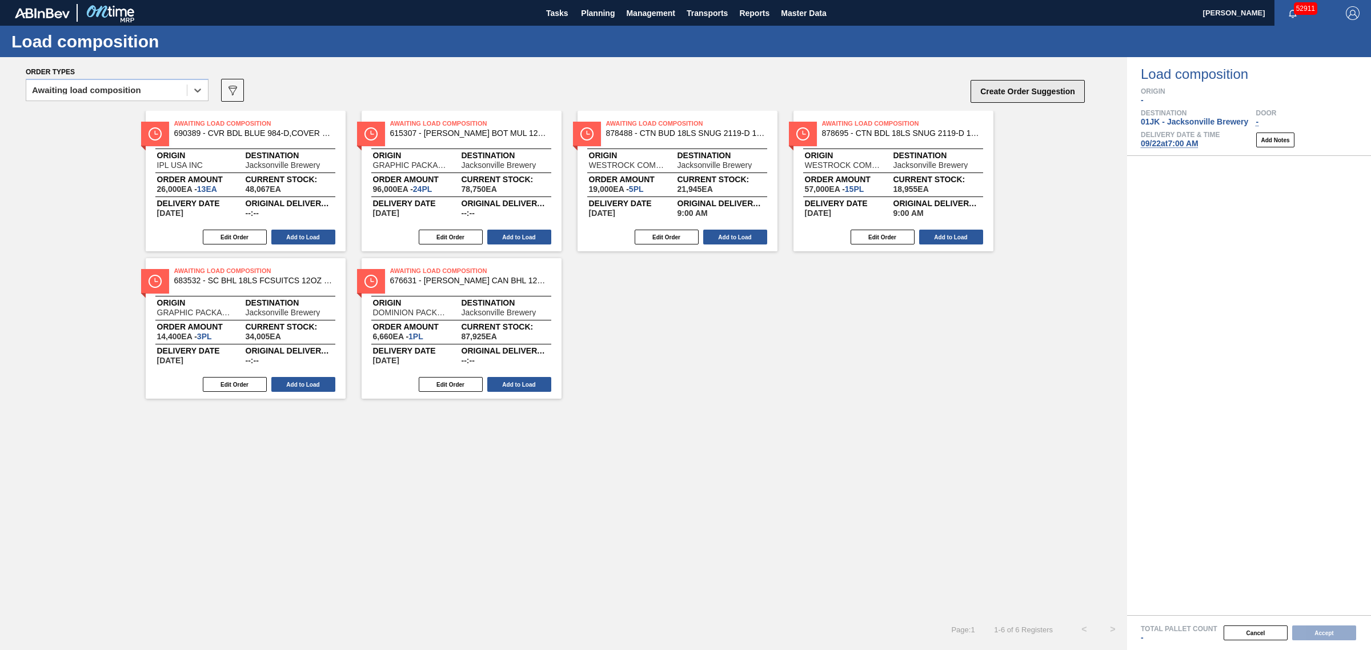
click at [1027, 92] on button "Create Order Suggestion" at bounding box center [1027, 91] width 114 height 23
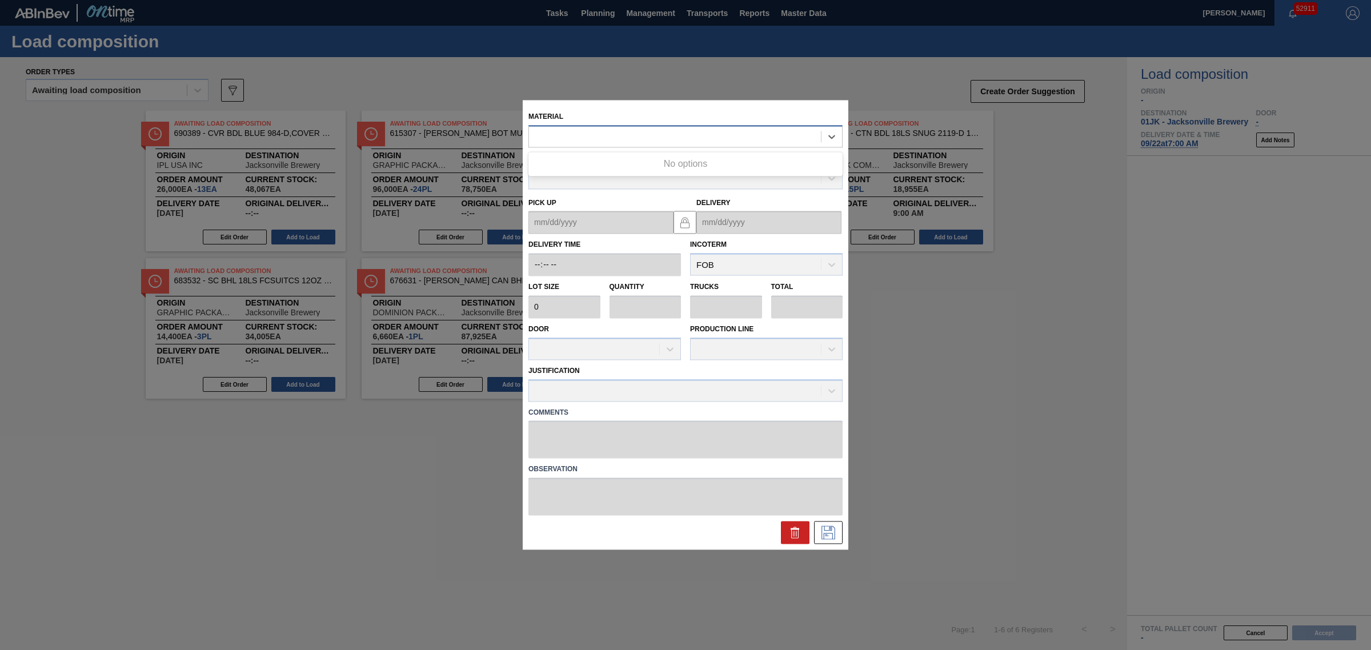
click at [593, 136] on div at bounding box center [675, 137] width 292 height 17
type input "631615"
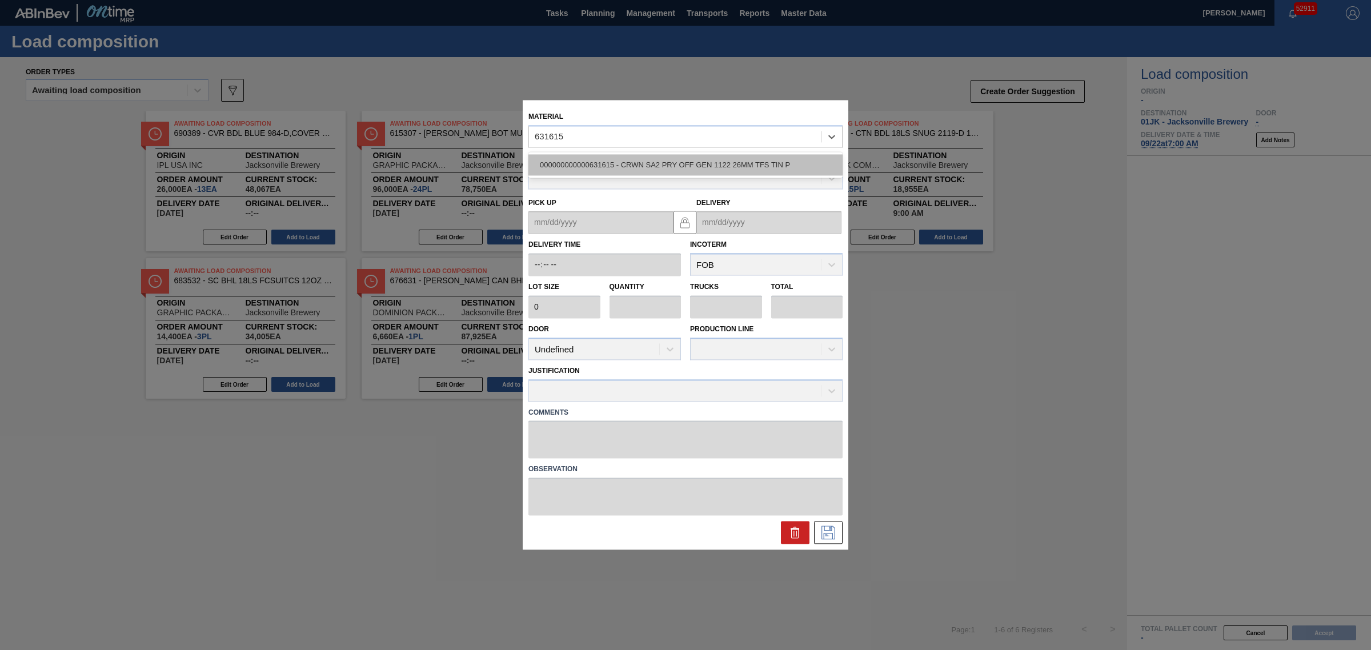
click at [627, 170] on div "000000000000631615 - CRWN SA2 PRY OFF GEN 1122 26MM TFS TIN P" at bounding box center [685, 164] width 314 height 21
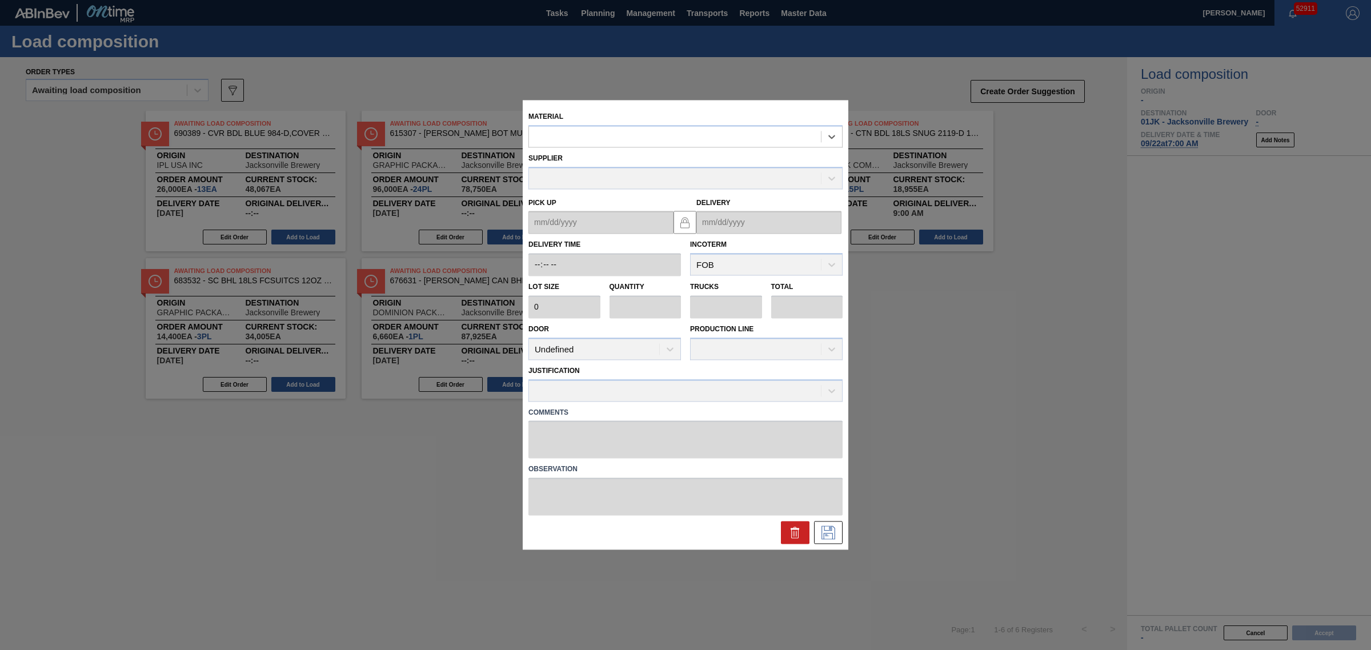
type input "420,000"
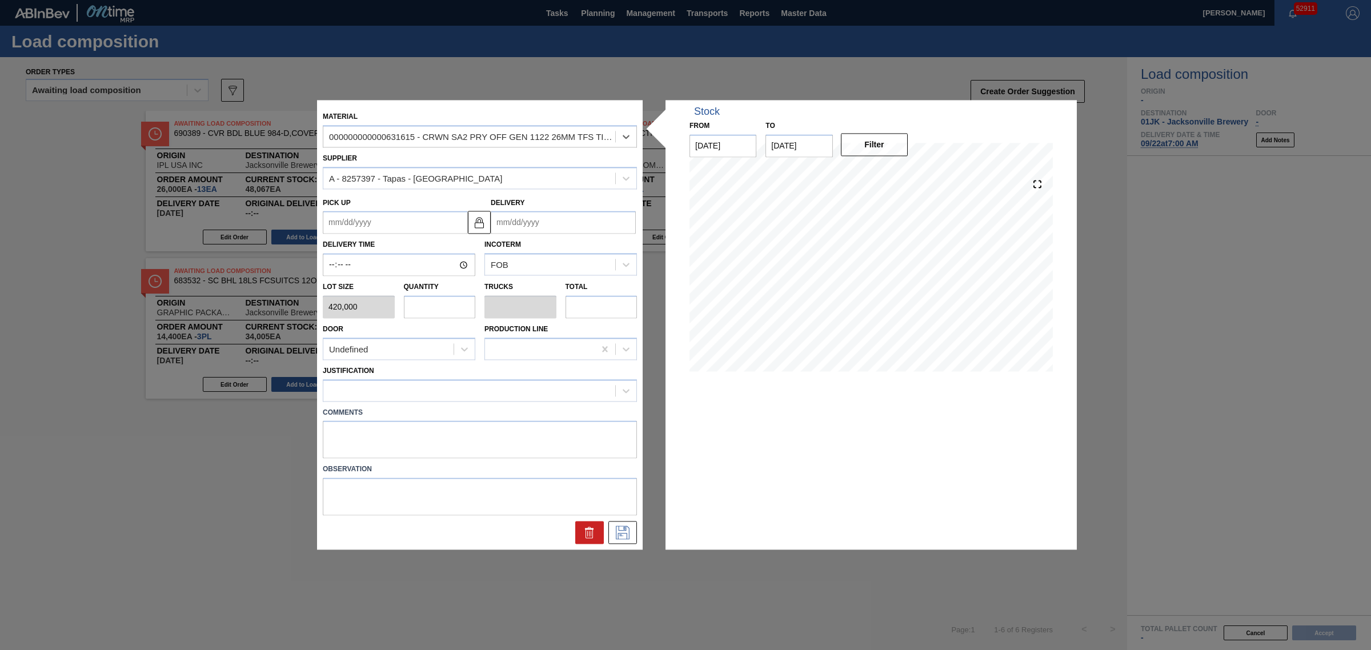
click at [516, 227] on input "Delivery" at bounding box center [563, 222] width 145 height 23
type input "9"
type up "[DATE]"
type input "9/"
type up "[DATE]"
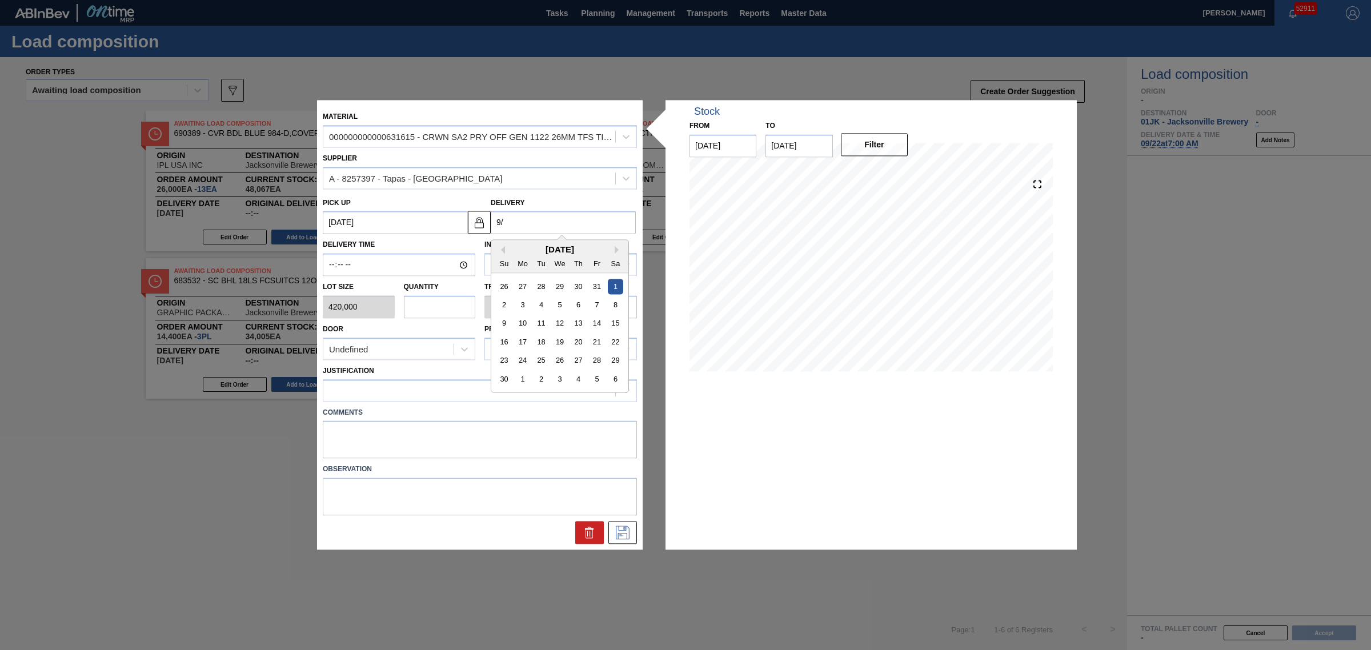
type input "9/2"
type up "[DATE]"
type input "9/22"
type up "[DATE]"
click at [519, 343] on div "22" at bounding box center [522, 342] width 15 height 15
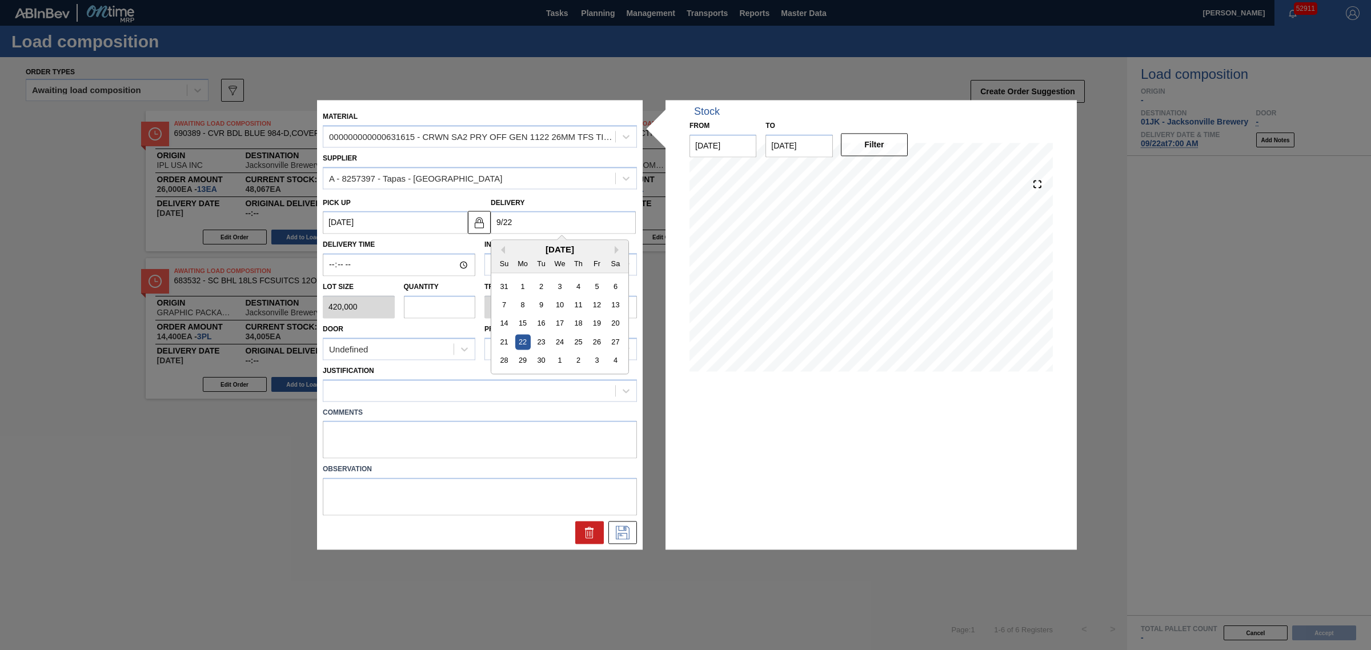
type input "[DATE]"
click at [452, 306] on input "text" at bounding box center [440, 306] width 72 height 23
type input "2"
type input "0.091"
type input "840,000"
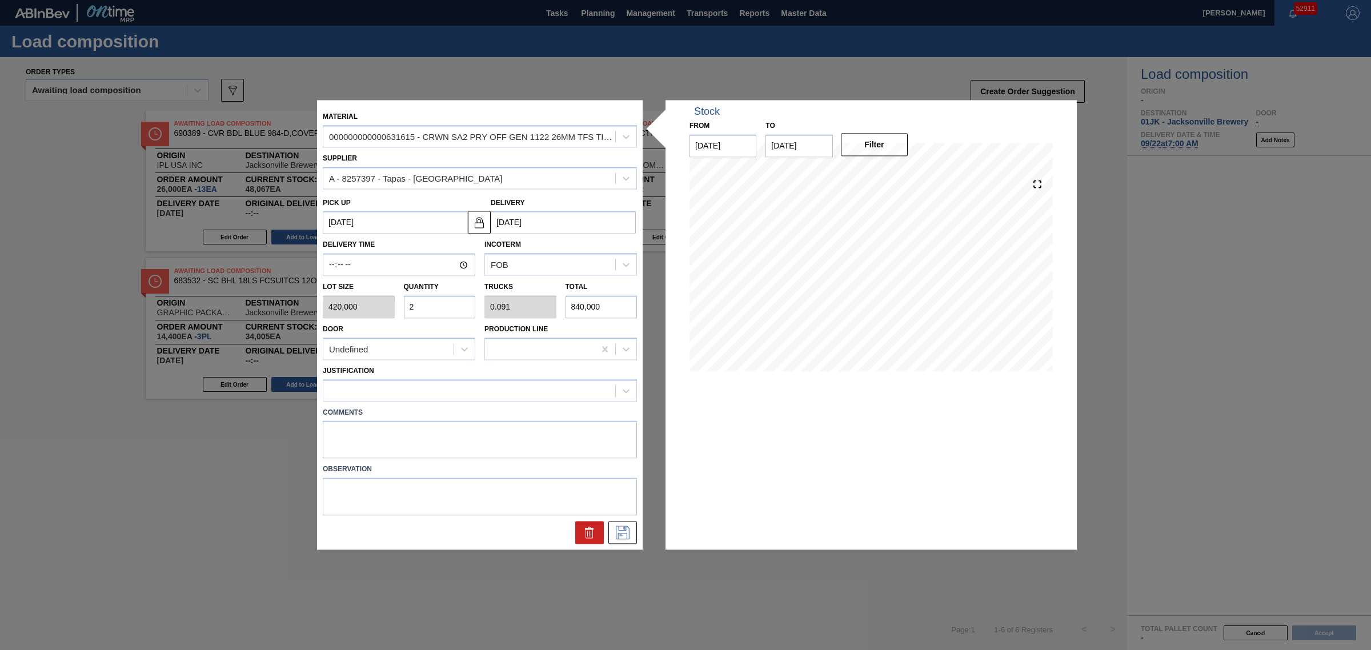
type input "22"
type input "1"
type input "9,240,000"
type input "22"
click at [437, 392] on div at bounding box center [469, 390] width 292 height 17
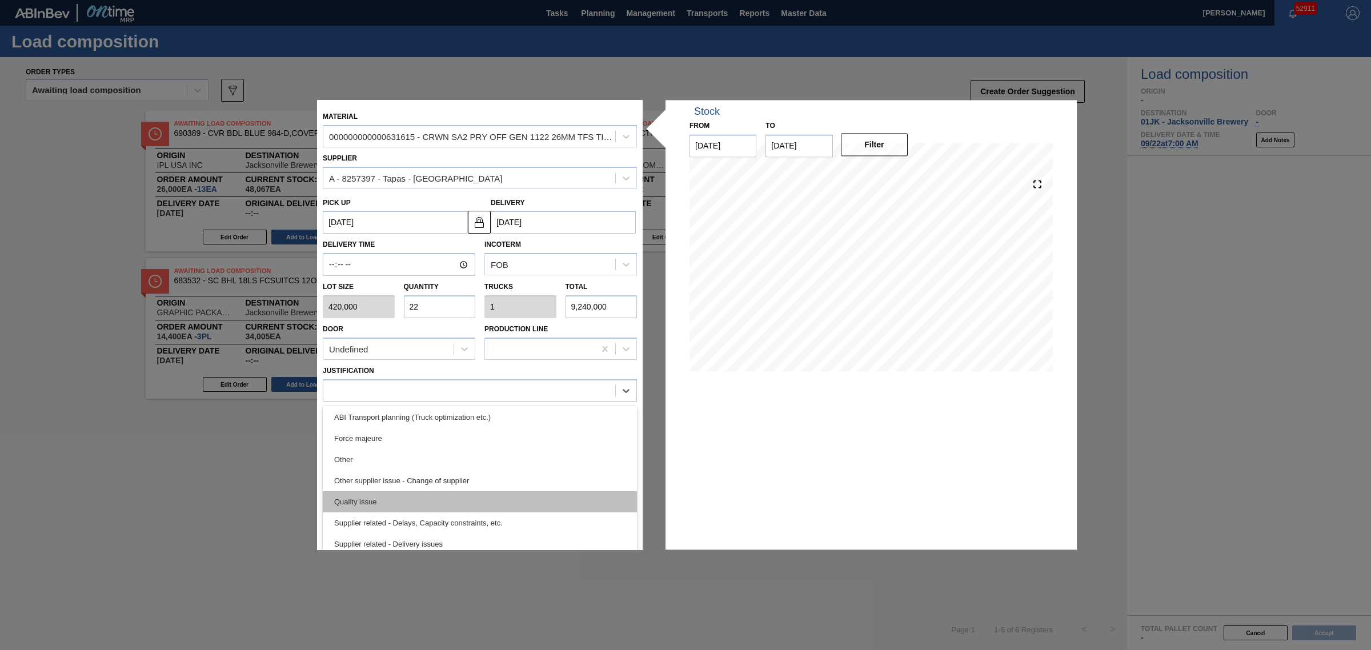
scroll to position [213, 0]
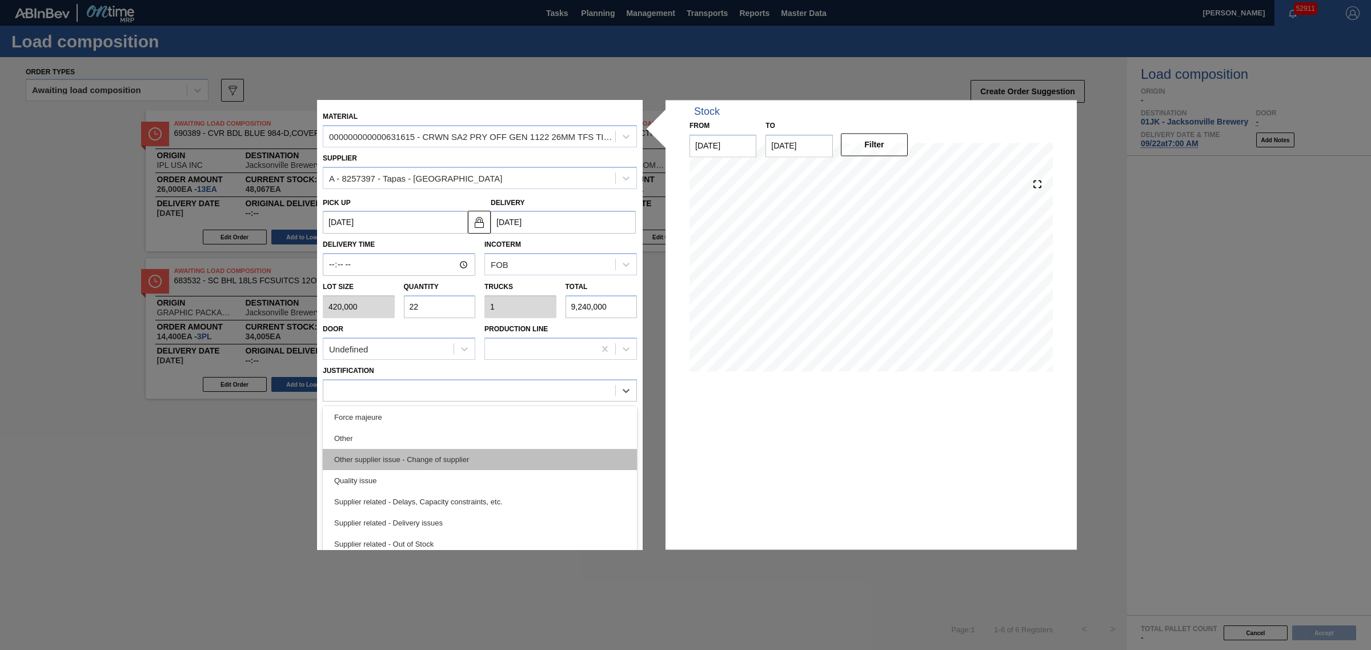
click at [452, 454] on div "Other supplier issue - Change of supplier" at bounding box center [480, 459] width 314 height 21
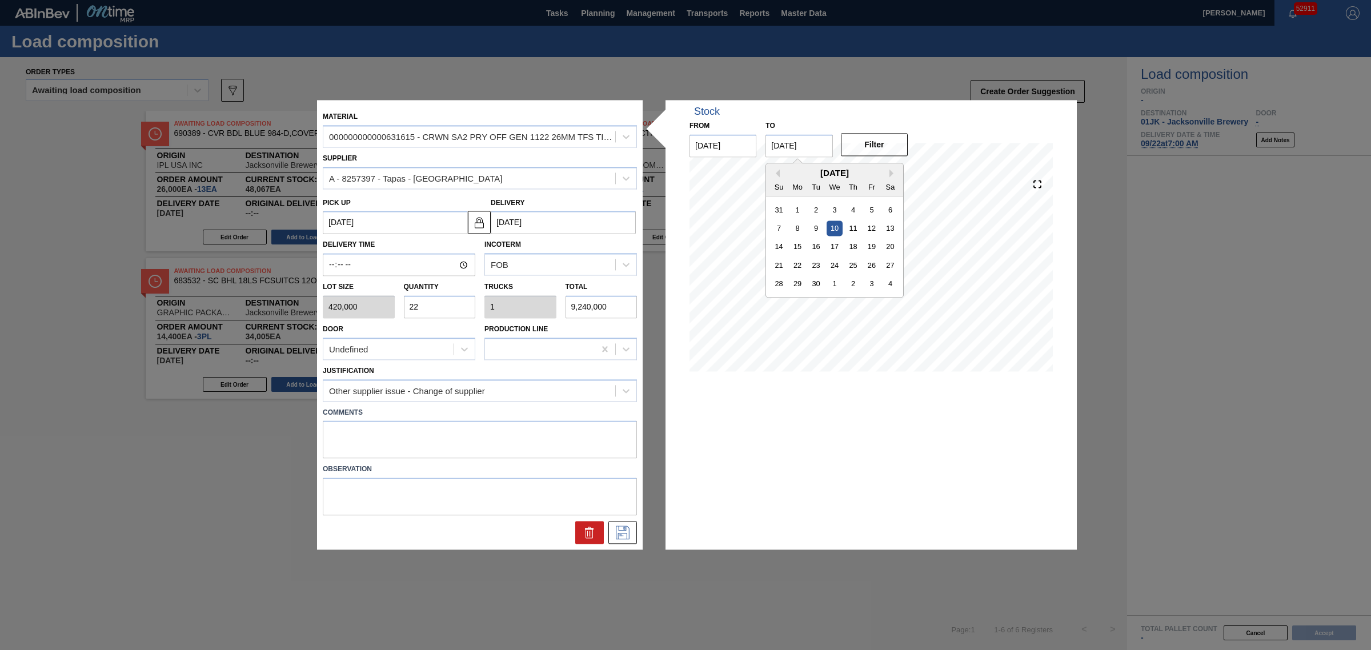
drag, startPoint x: 778, startPoint y: 146, endPoint x: 763, endPoint y: 145, distance: 14.9
click at [763, 145] on div "to [DATE] Previous Month Next Month [DATE] Su Mo Tu We Th Fr Sa 31 1 2 3 4 5 6 …" at bounding box center [799, 137] width 76 height 39
type input "[DATE]"
click at [869, 147] on button "Filter" at bounding box center [874, 144] width 67 height 23
click at [617, 532] on icon at bounding box center [622, 533] width 18 height 14
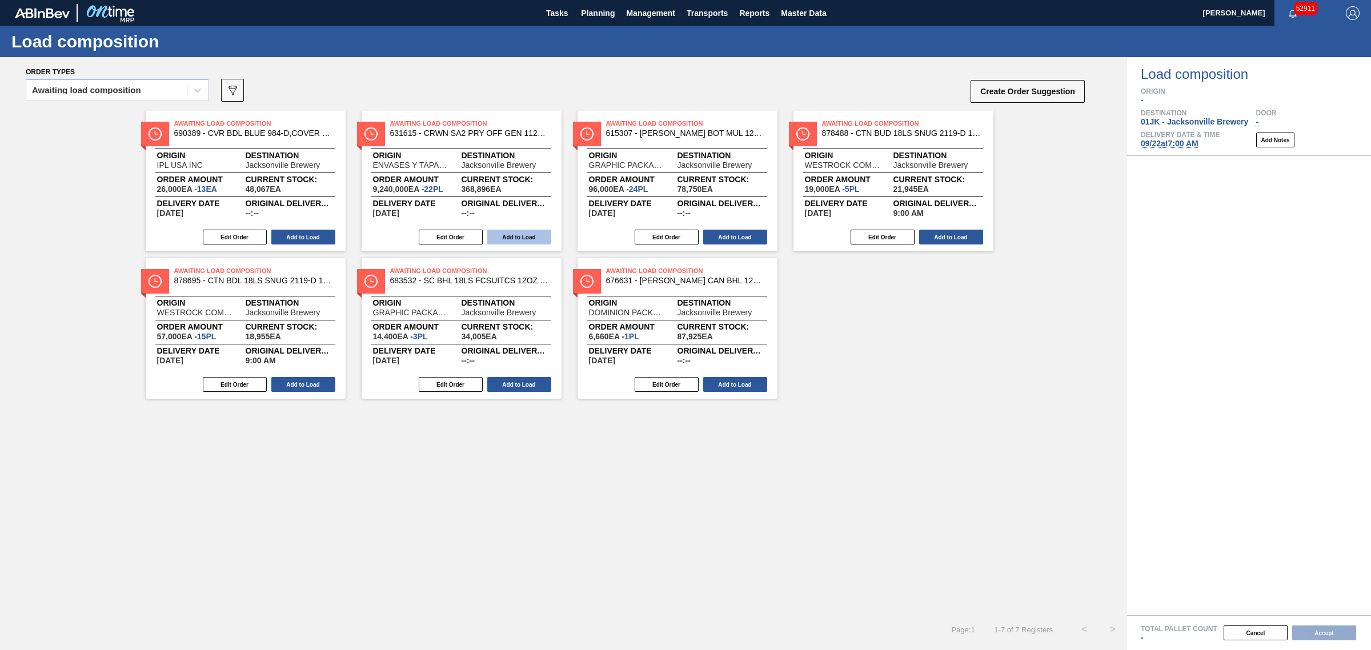
click at [494, 238] on button "Add to Load" at bounding box center [519, 237] width 64 height 15
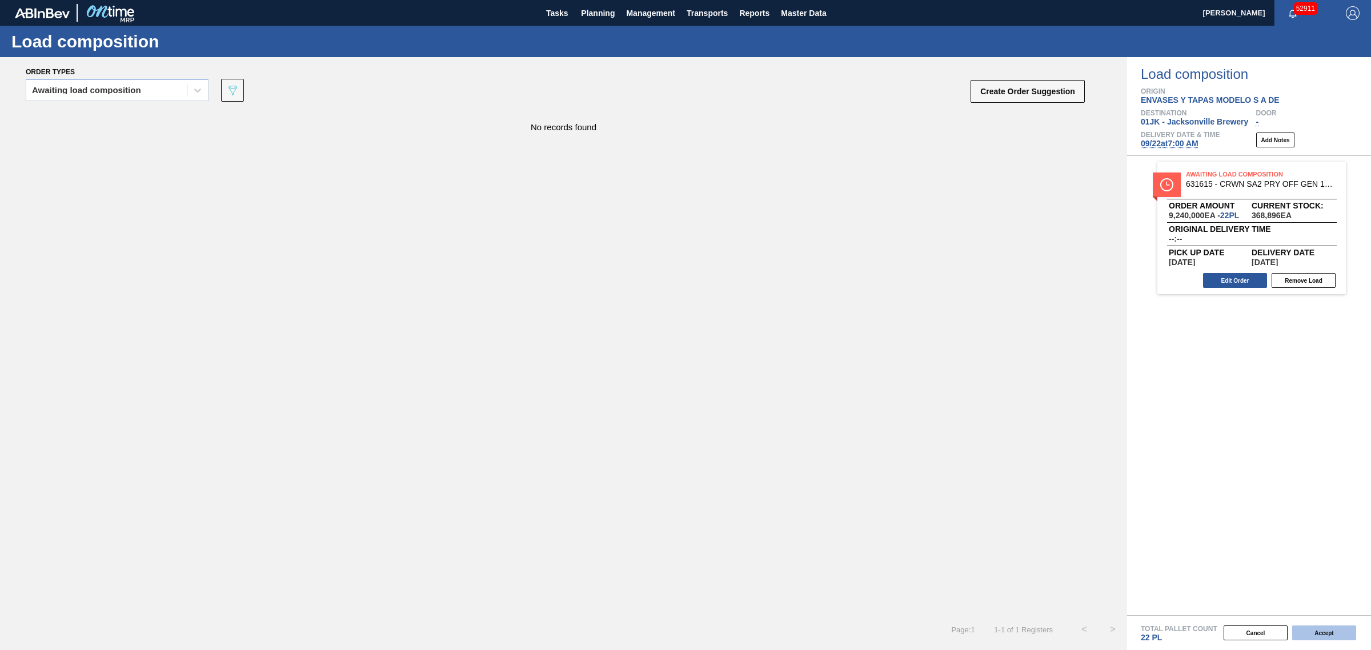
click at [1306, 632] on button "Accept" at bounding box center [1324, 632] width 64 height 15
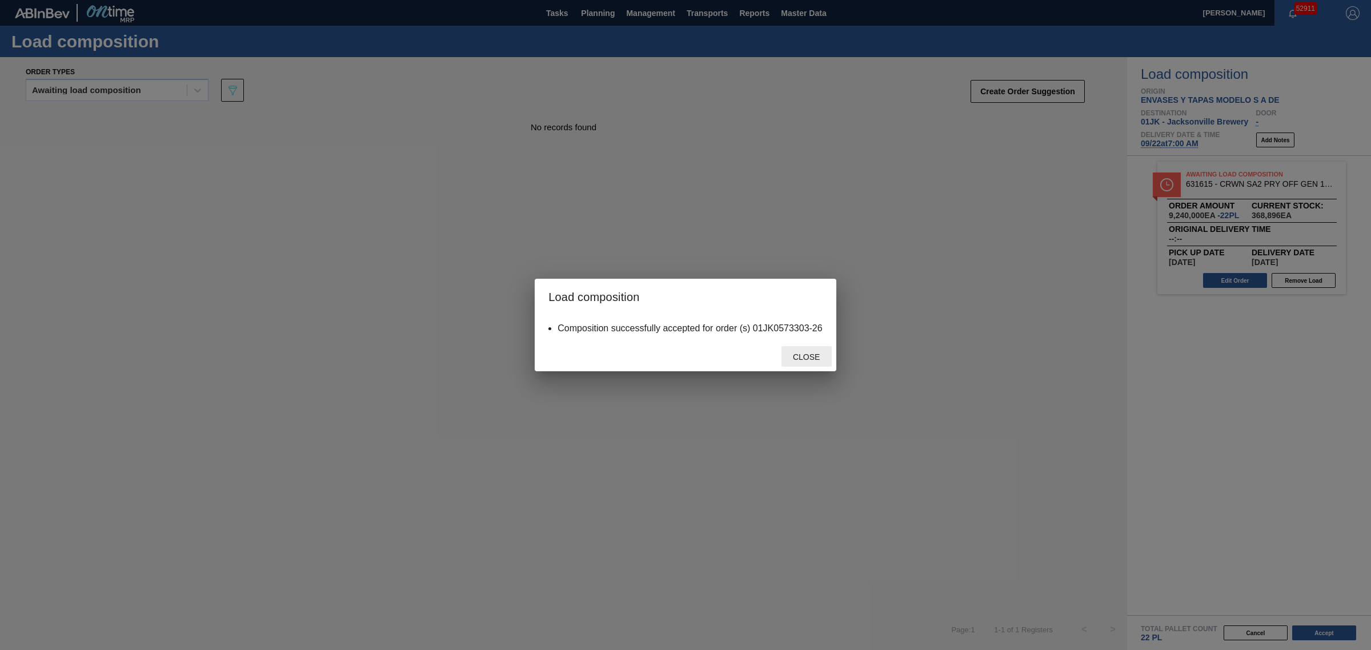
click at [804, 355] on span "Close" at bounding box center [806, 356] width 45 height 9
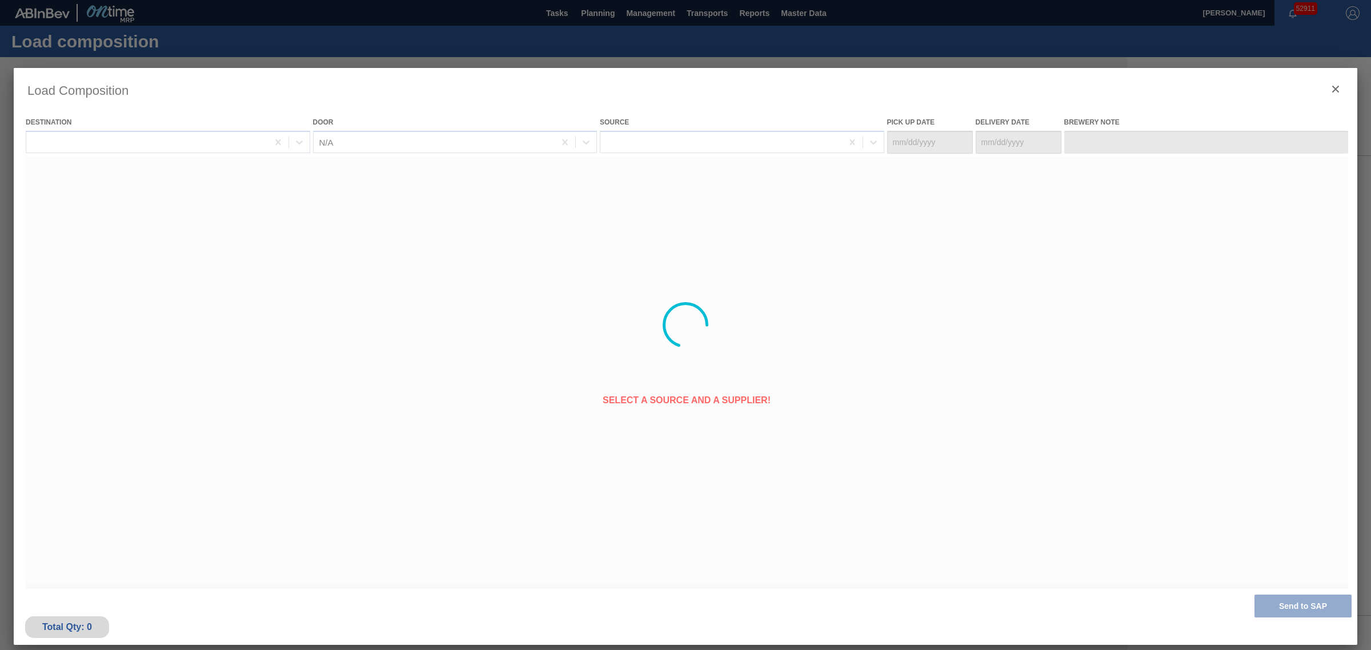
type Date "[DATE]"
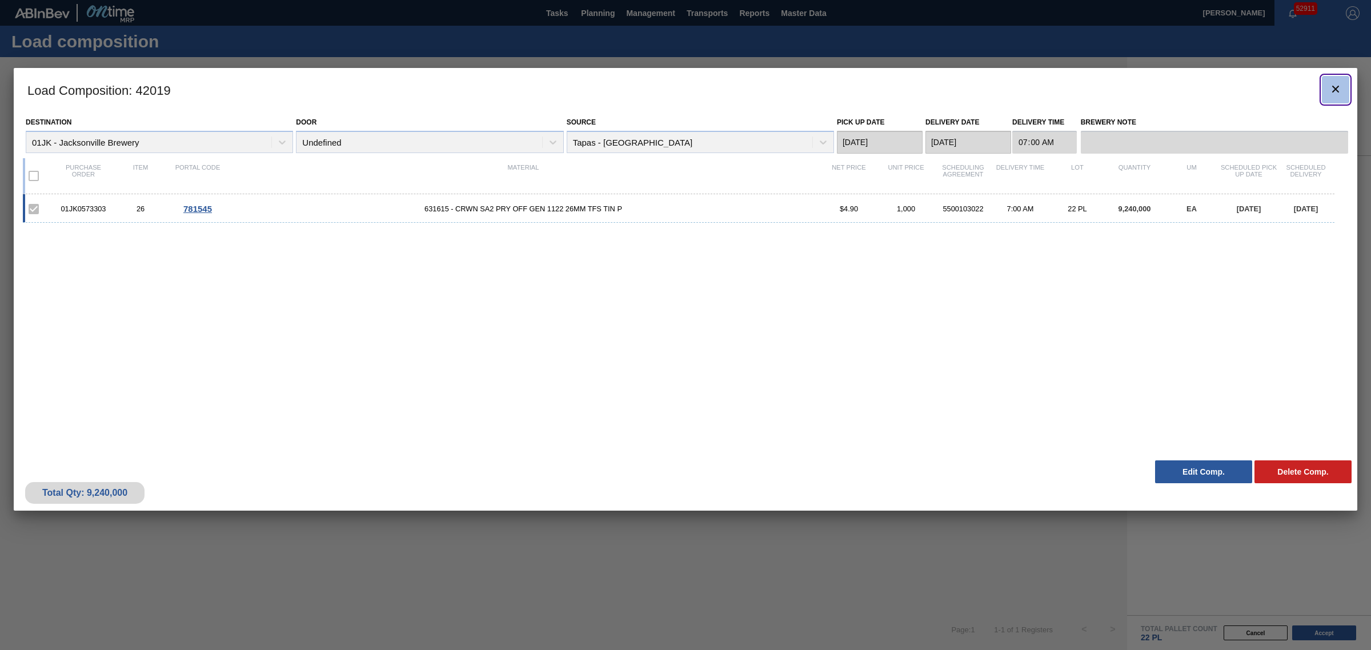
click at [1329, 91] on icon "botão de ícone" at bounding box center [1336, 89] width 14 height 14
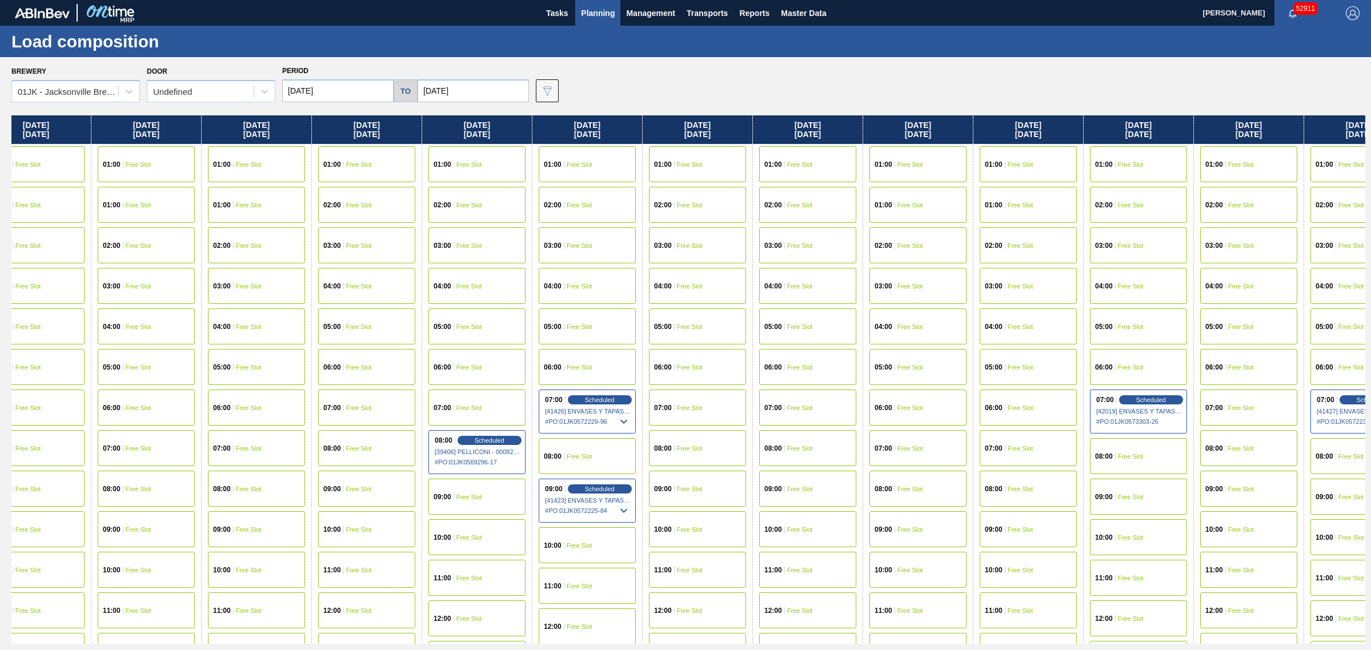
scroll to position [0, 1835]
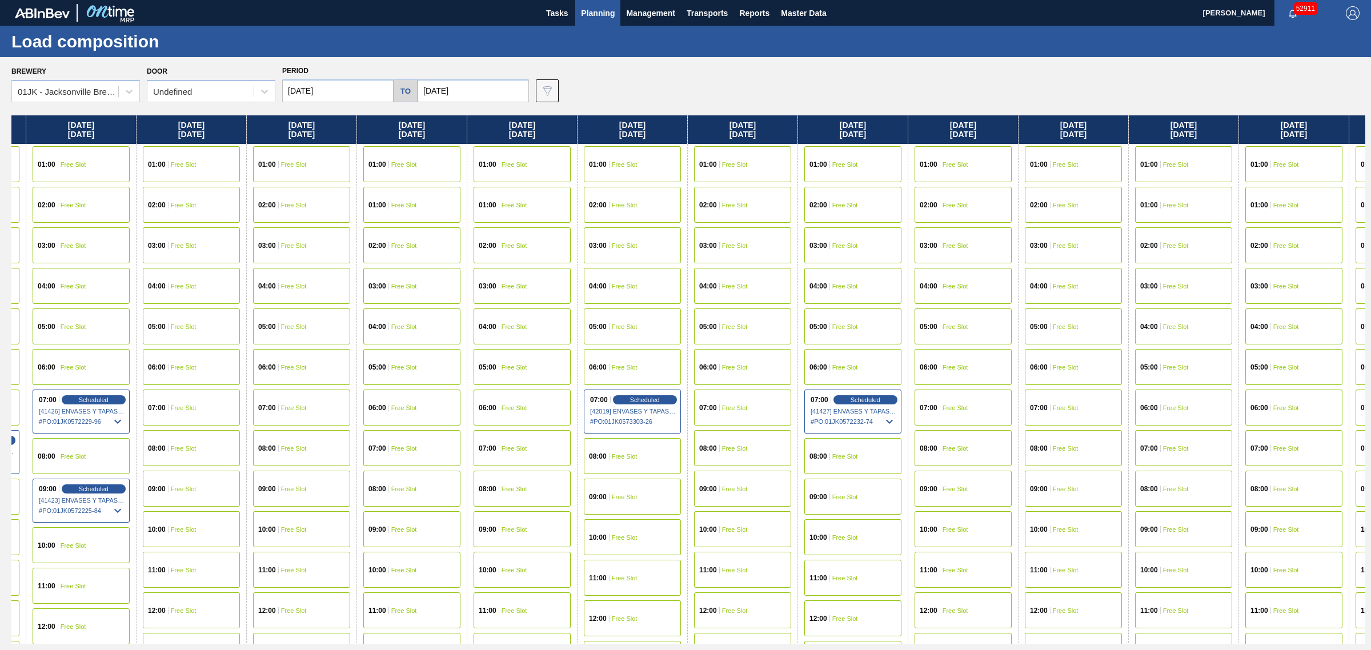
drag, startPoint x: 743, startPoint y: 346, endPoint x: 845, endPoint y: 330, distance: 104.0
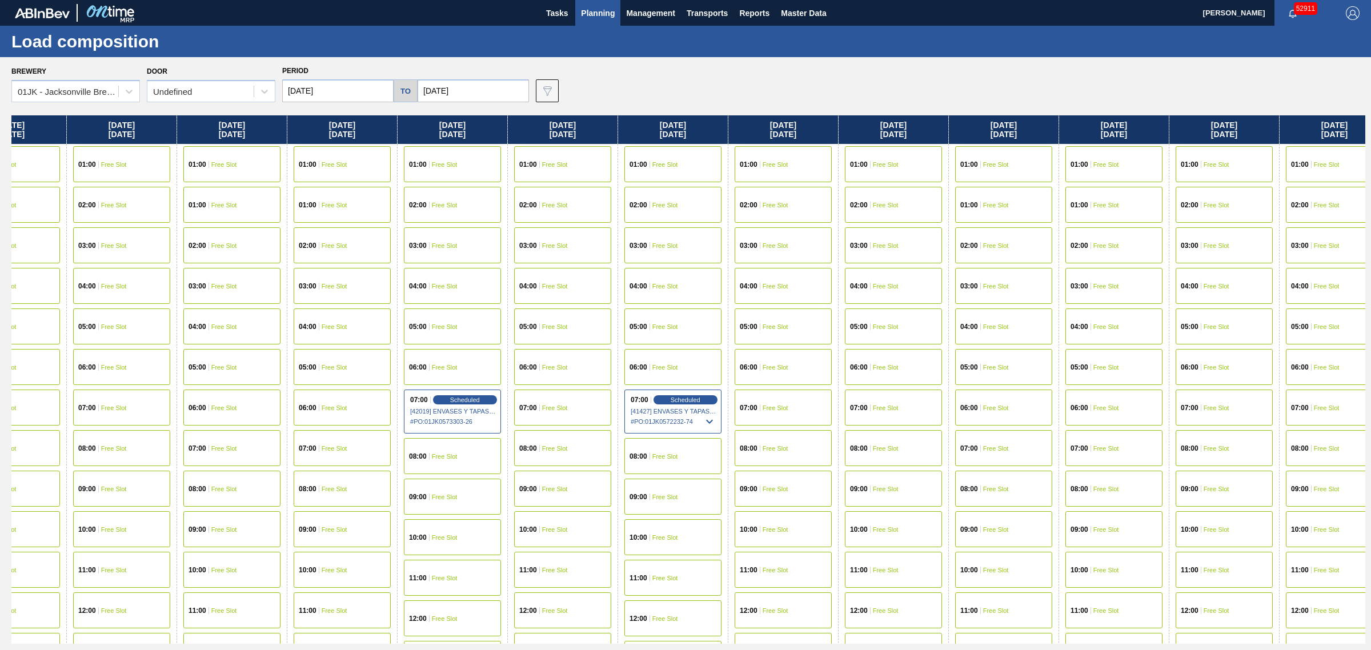
drag, startPoint x: 844, startPoint y: 211, endPoint x: 883, endPoint y: 209, distance: 39.5
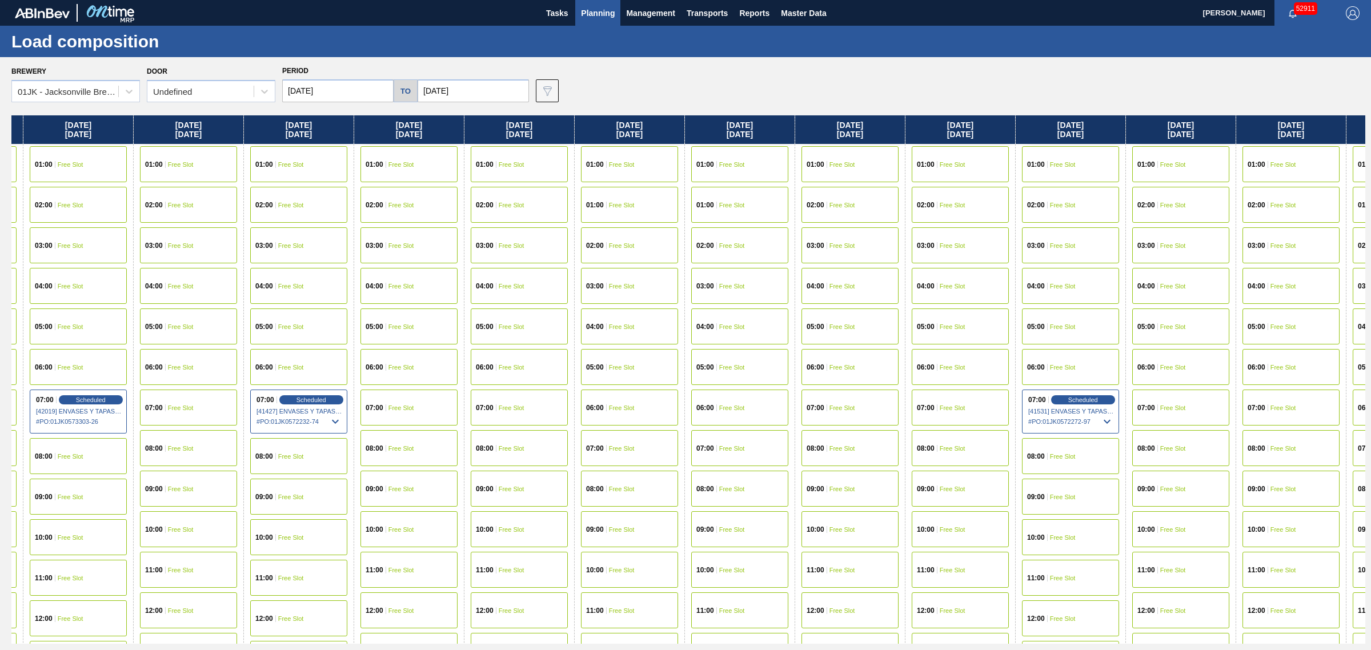
drag, startPoint x: 807, startPoint y: 244, endPoint x: 851, endPoint y: 244, distance: 44.0
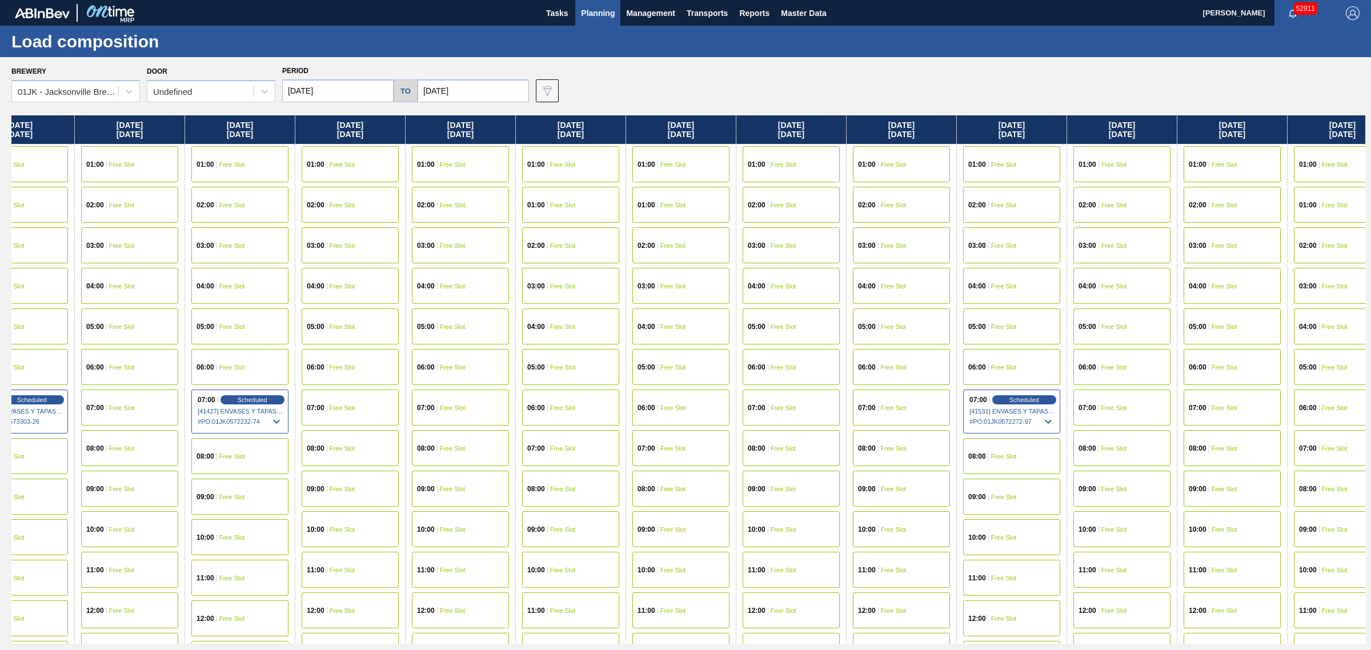
scroll to position [0, 2439]
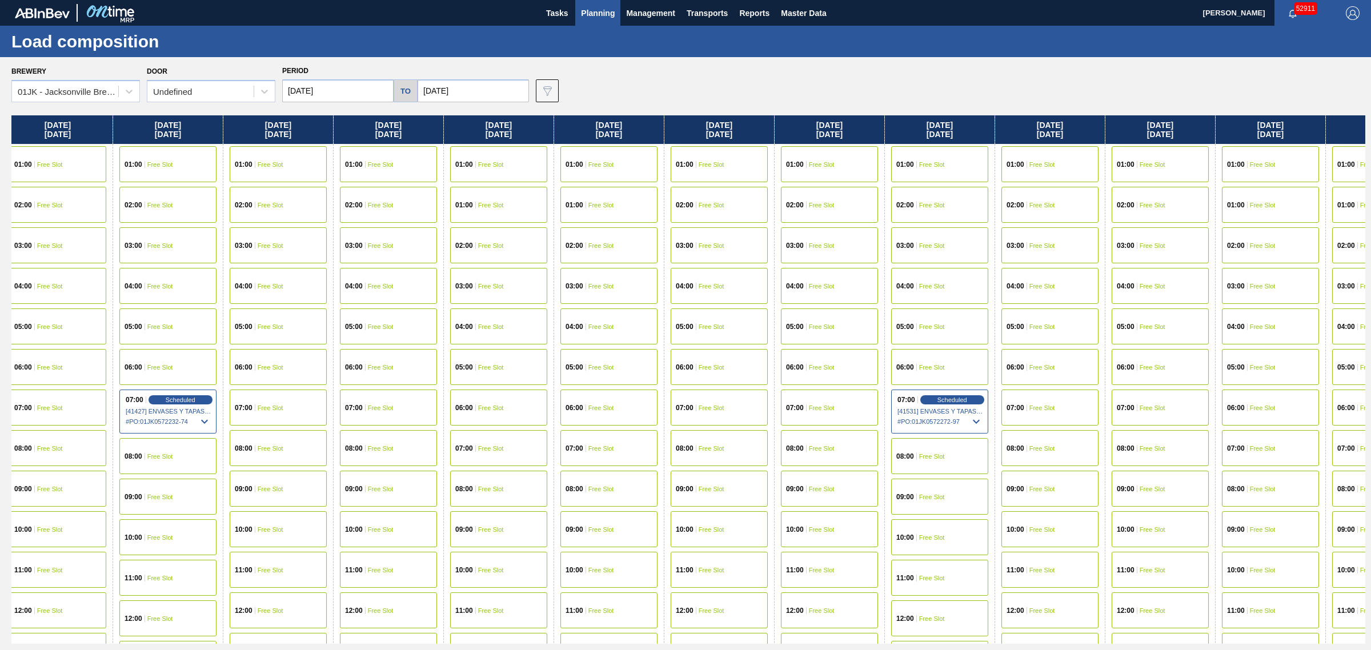
drag, startPoint x: 851, startPoint y: 244, endPoint x: 894, endPoint y: 246, distance: 42.9
click at [729, 95] on div "Brewery 01JK - Jacksonville Brewery Door Undefined Period 09/01/2025 to 12/01/2…" at bounding box center [688, 82] width 1354 height 39
click at [960, 398] on span "Scheduled" at bounding box center [946, 399] width 33 height 7
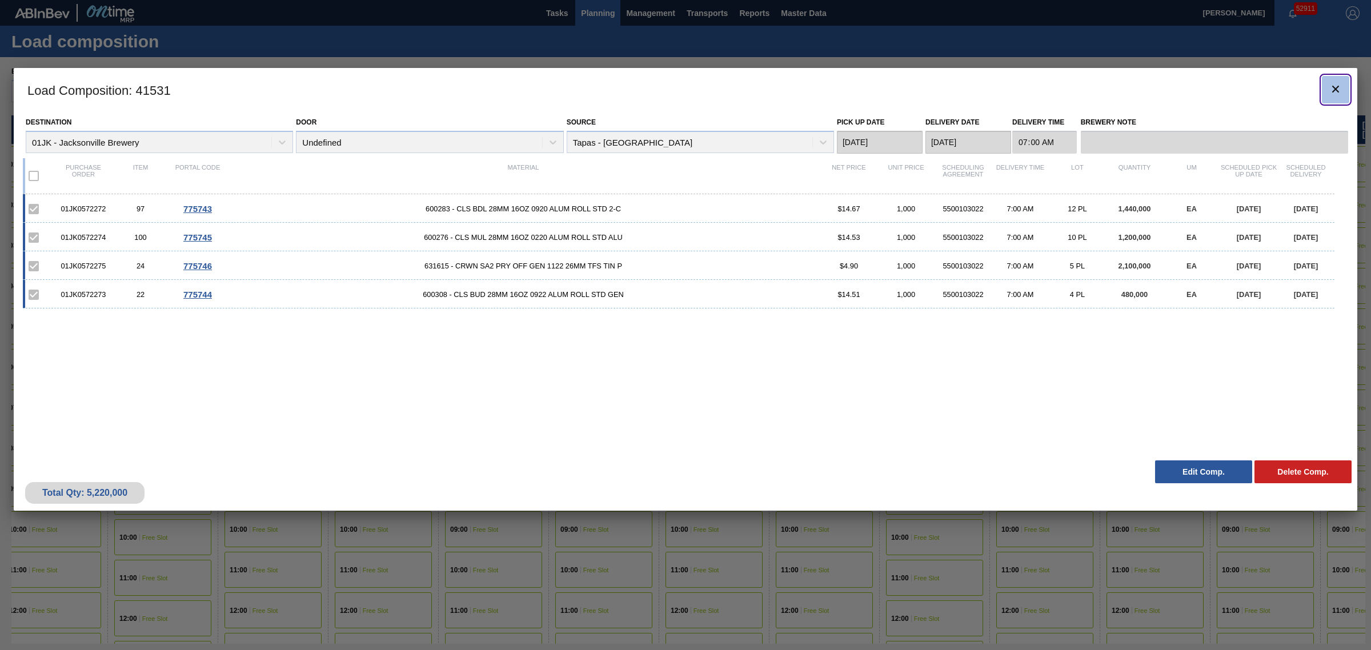
click at [1341, 91] on icon "botão de ícone" at bounding box center [1336, 89] width 14 height 14
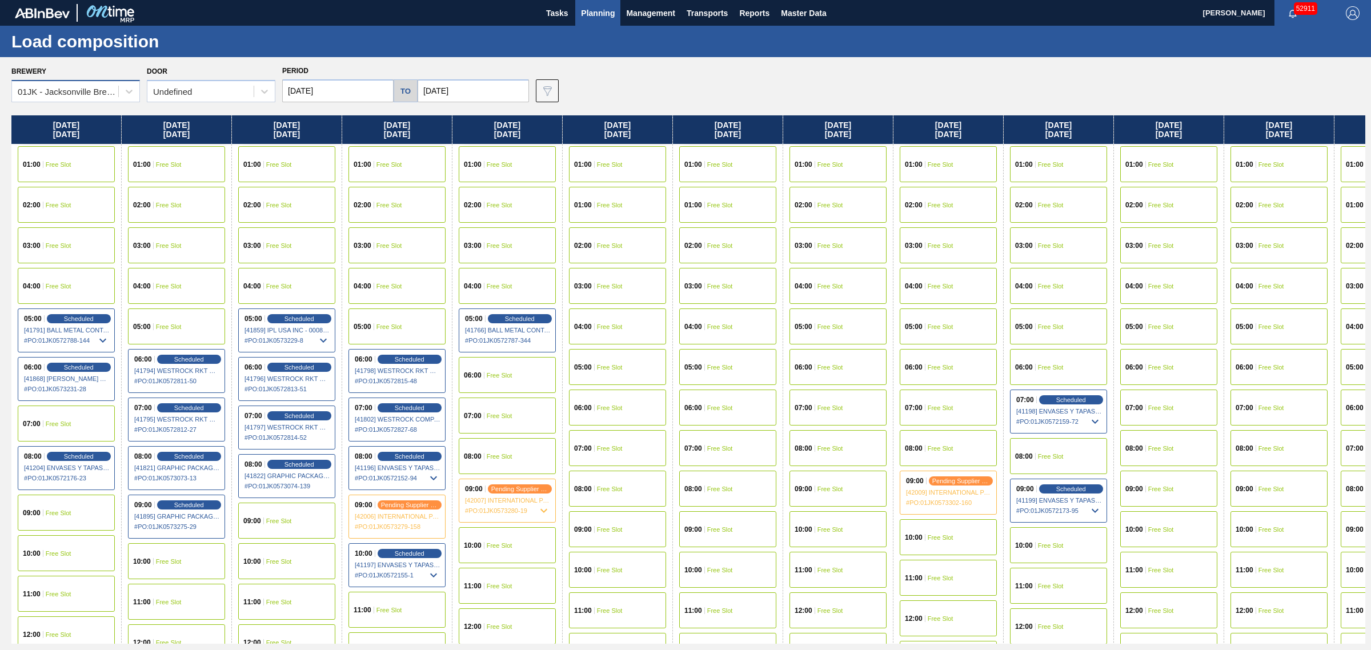
click at [86, 84] on div "01JK - Jacksonville Brewery" at bounding box center [65, 91] width 106 height 17
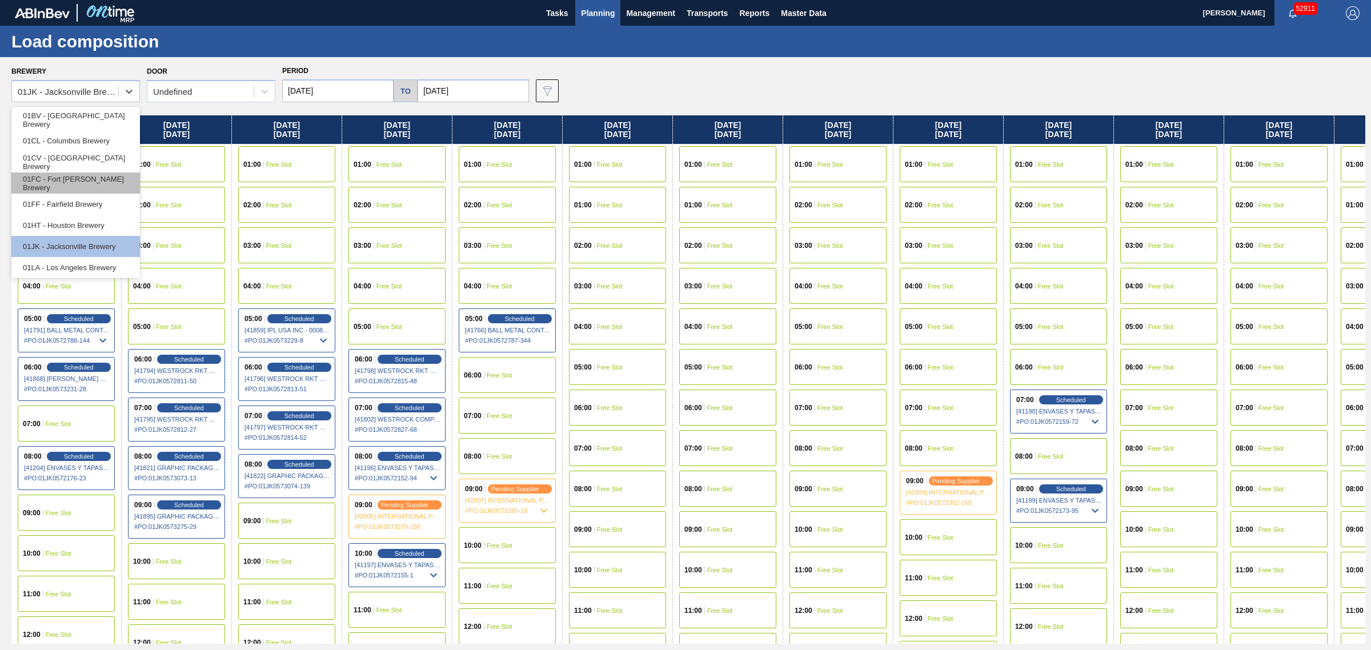
click at [94, 179] on div "01FC - Fort [PERSON_NAME] Brewery" at bounding box center [75, 182] width 129 height 21
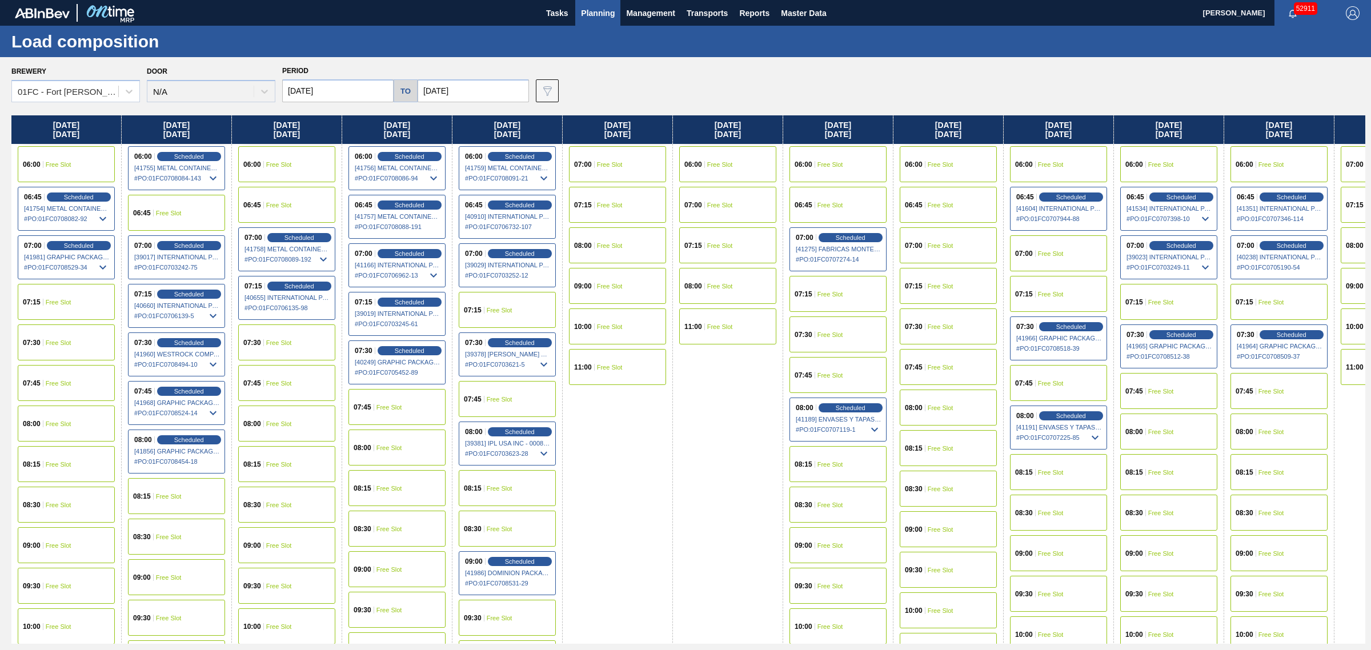
click at [640, 426] on div "Saturday 09/06/2025 07:00 Free Slot 07:15 Free Slot 08:00 Free Slot 09:00 Free …" at bounding box center [618, 559] width 110 height 888
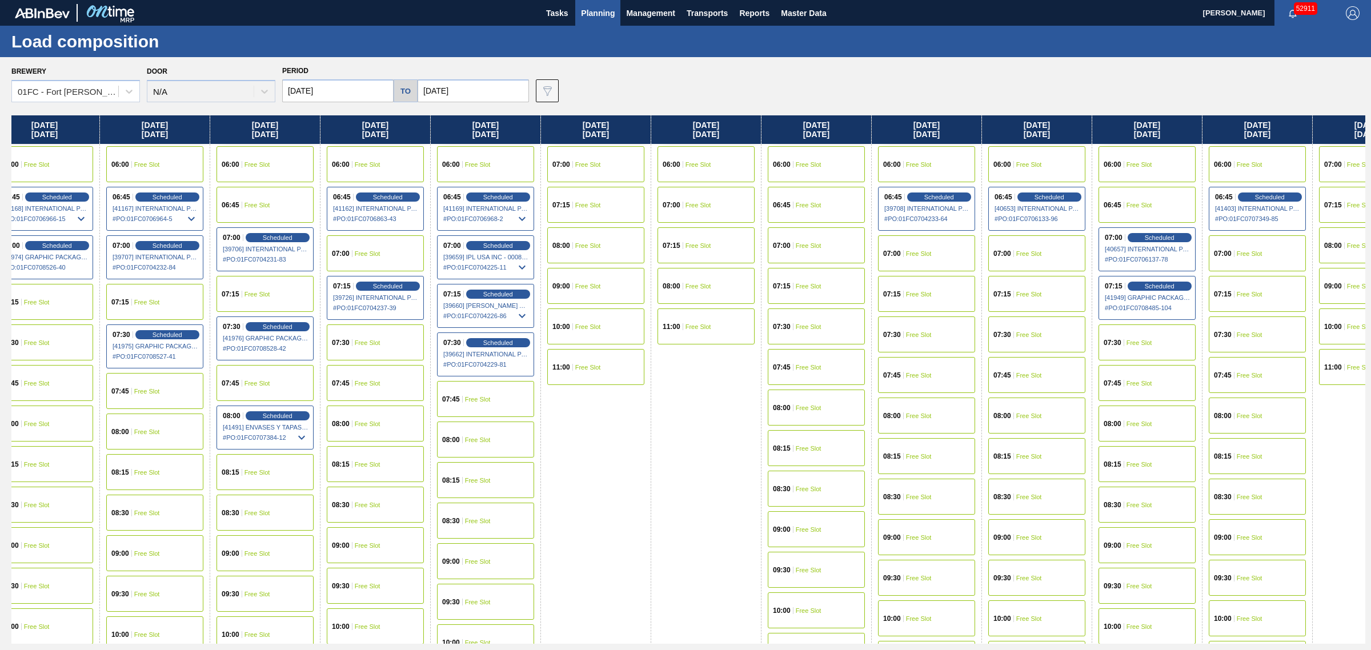
drag, startPoint x: 644, startPoint y: 410, endPoint x: 736, endPoint y: 379, distance: 96.6
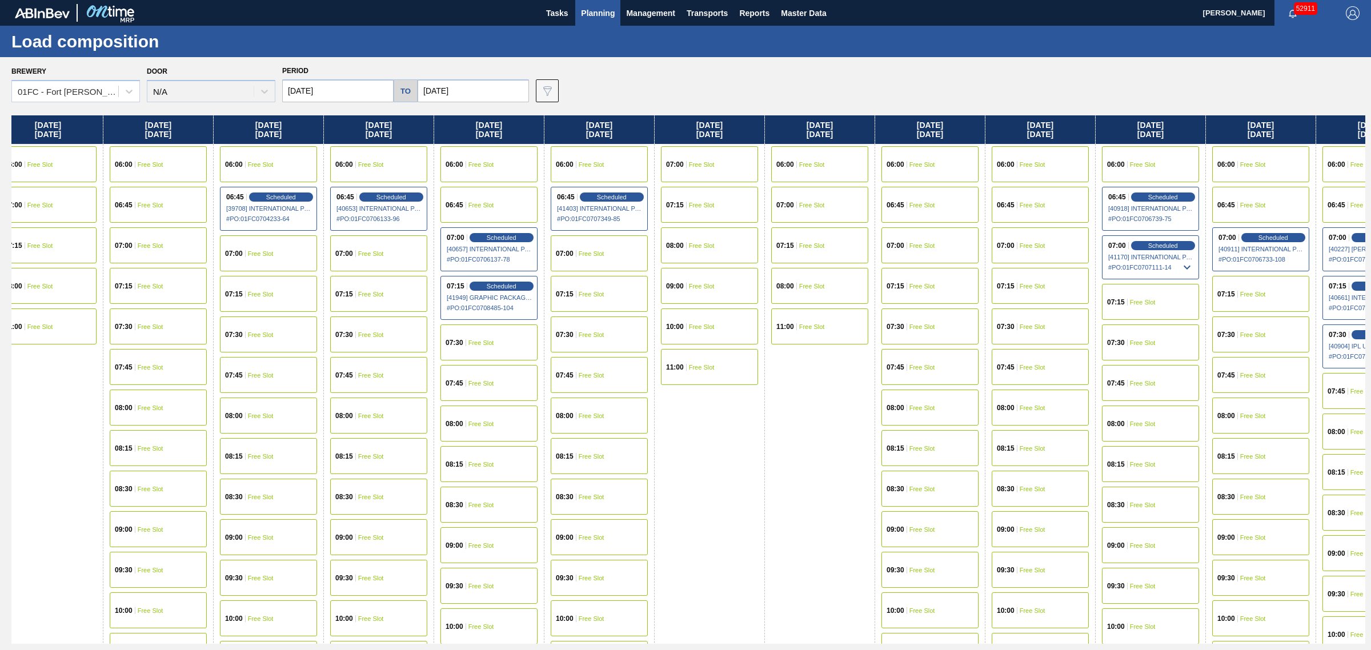
drag, startPoint x: 727, startPoint y: 376, endPoint x: 766, endPoint y: 376, distance: 39.4
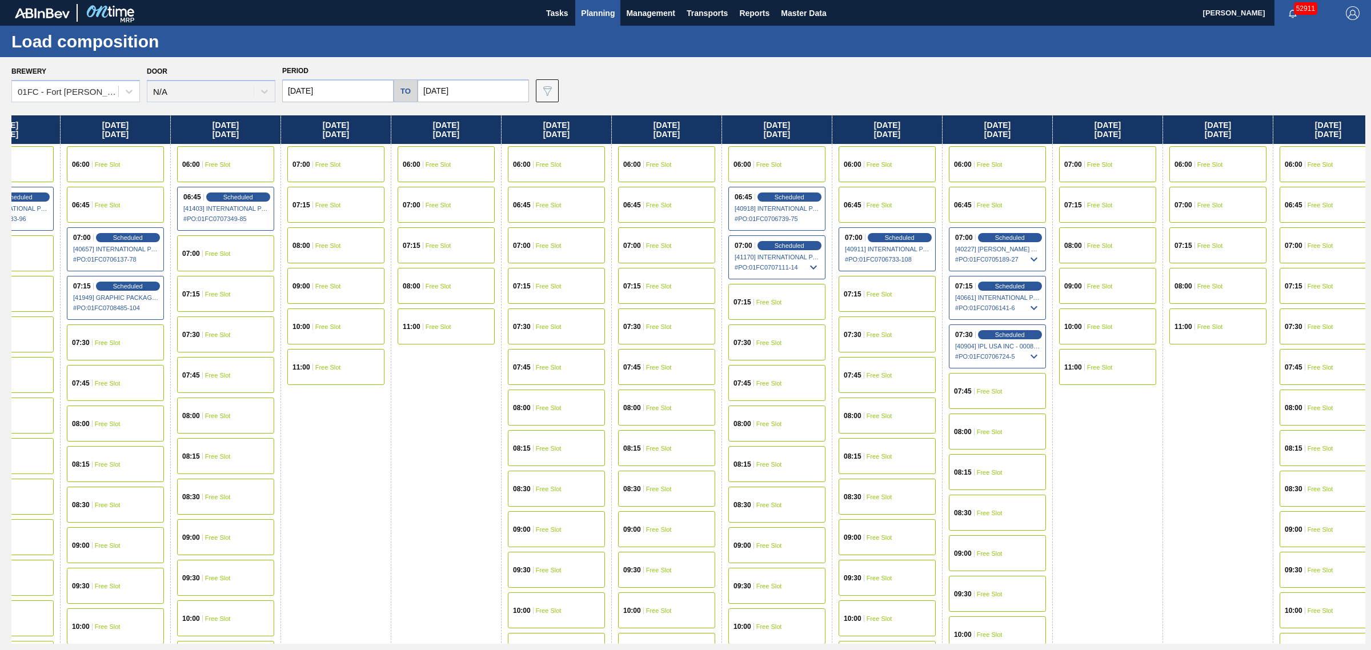
scroll to position [0, 2624]
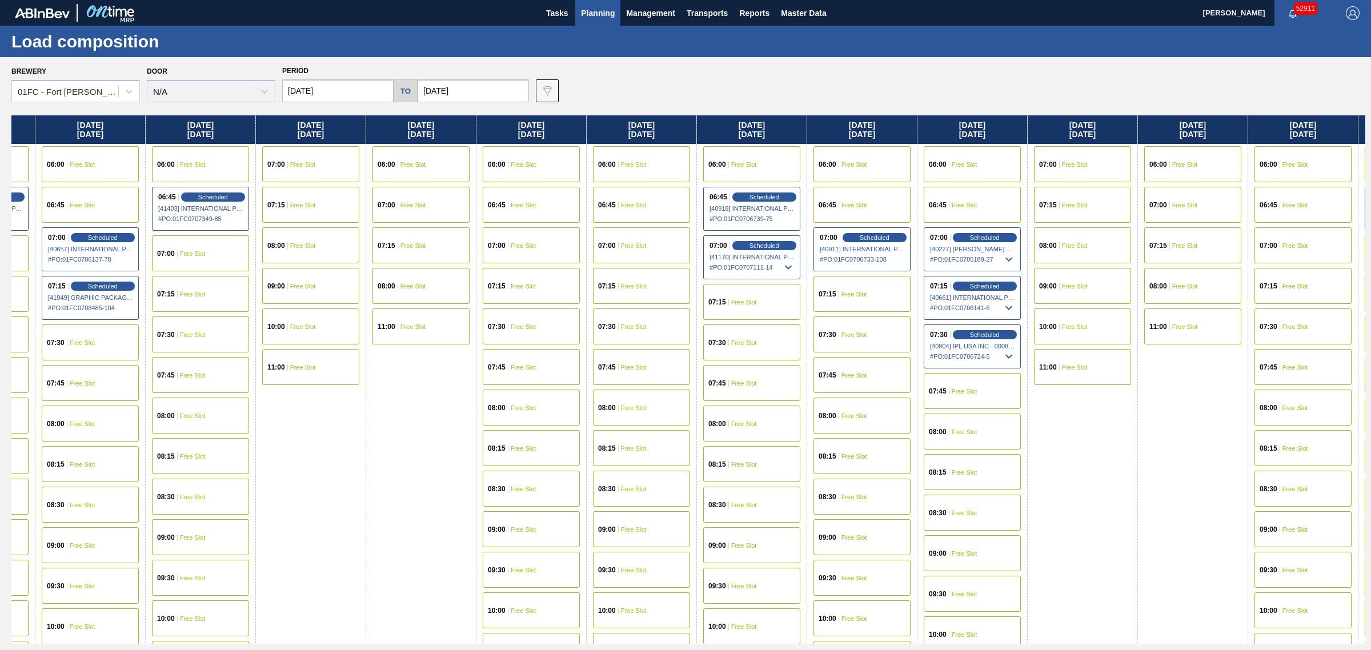
drag, startPoint x: 744, startPoint y: 378, endPoint x: 777, endPoint y: 373, distance: 33.5
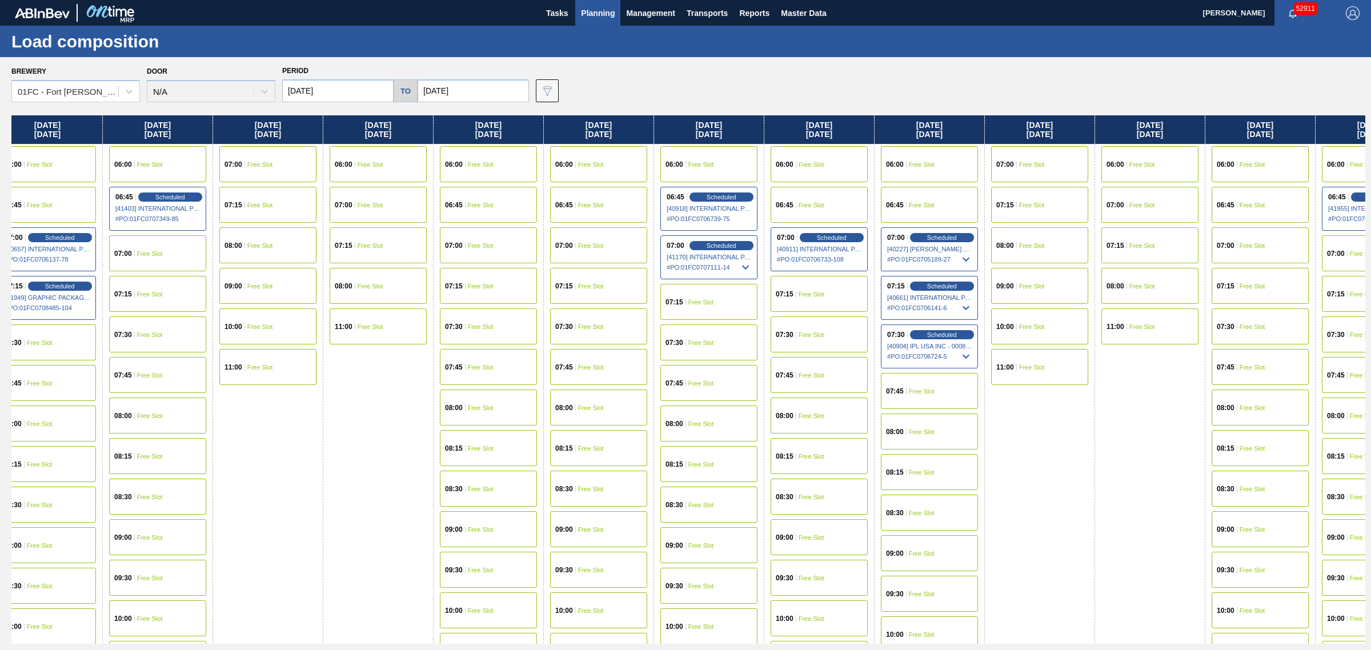
scroll to position [0, 2667]
